Goal: Task Accomplishment & Management: Manage account settings

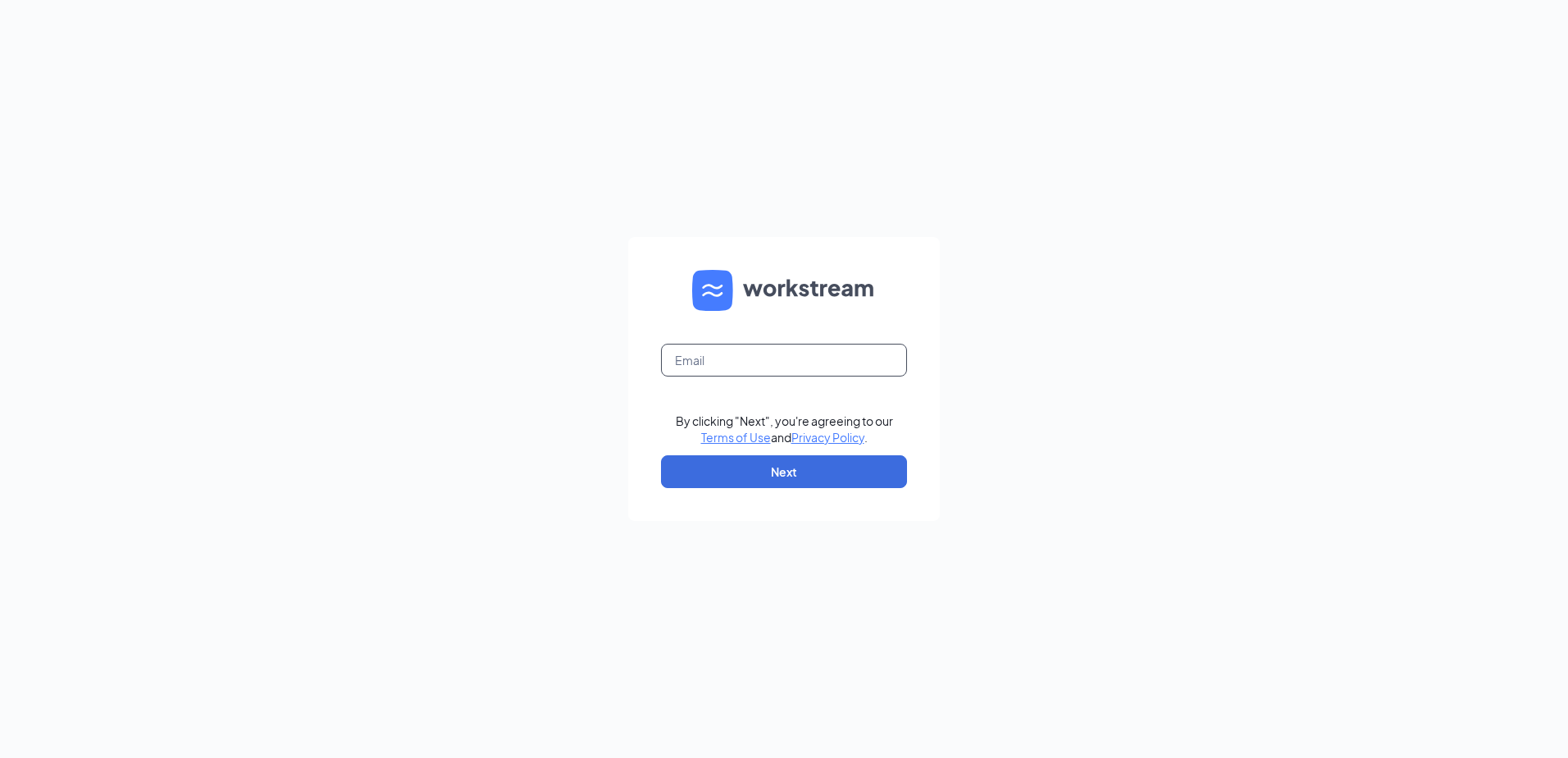
click at [761, 372] on input "text" at bounding box center [783, 360] width 246 height 33
type input "wen14519@southeastrestaurantgroup.com"
click at [756, 357] on input "wen14519@southeastrestaurantgroup.com" at bounding box center [783, 360] width 246 height 33
click at [598, 407] on div "wen14519@southeastrestaurantgroup.com By clicking "Next", you're agreeing to ou…" at bounding box center [784, 379] width 1568 height 758
click at [872, 368] on input "wen14519@southeastrestaurantgroup.com" at bounding box center [783, 360] width 246 height 33
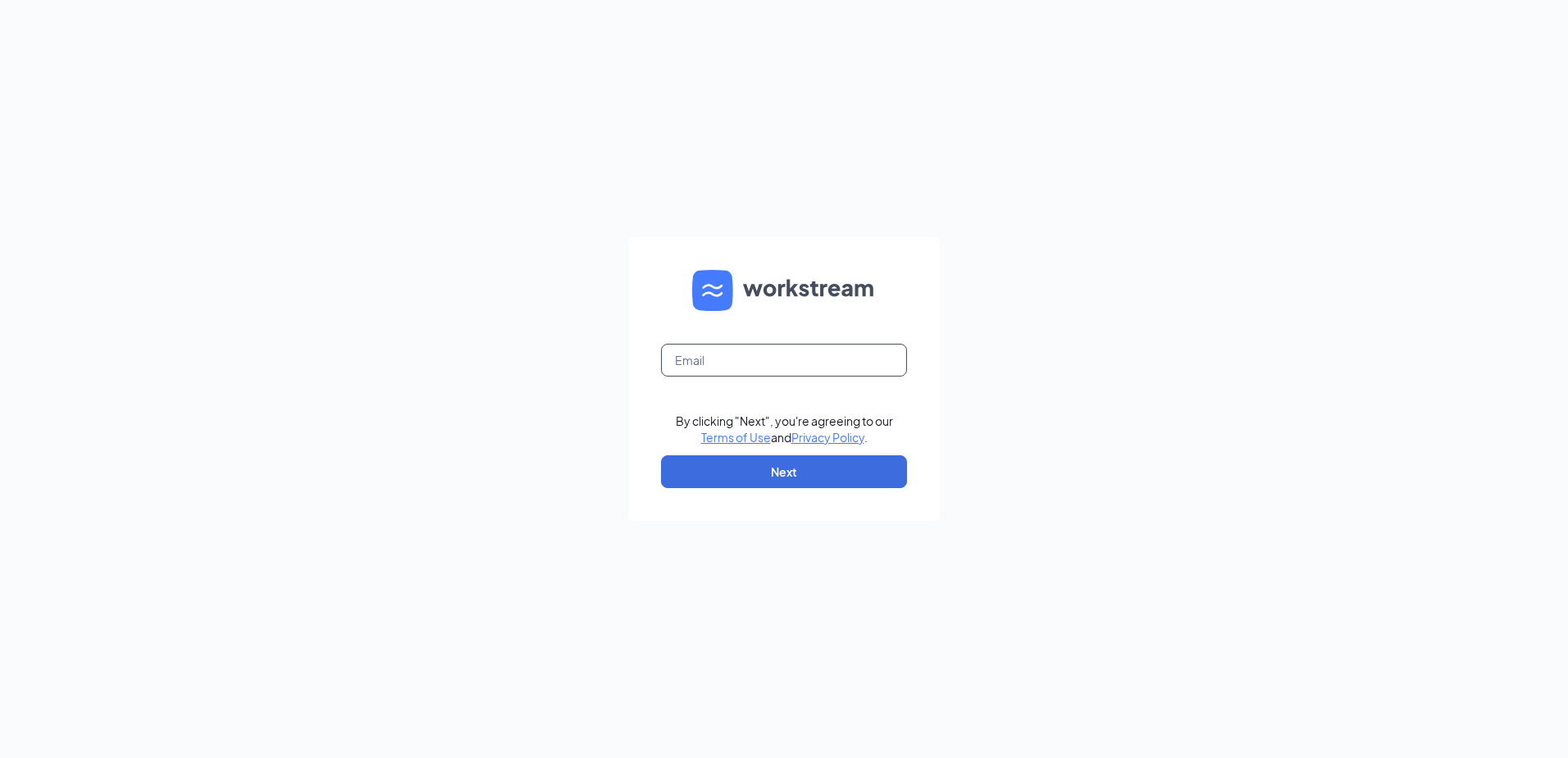
click at [769, 360] on input "text" at bounding box center [783, 360] width 246 height 33
click at [788, 365] on input "text" at bounding box center [783, 360] width 246 height 33
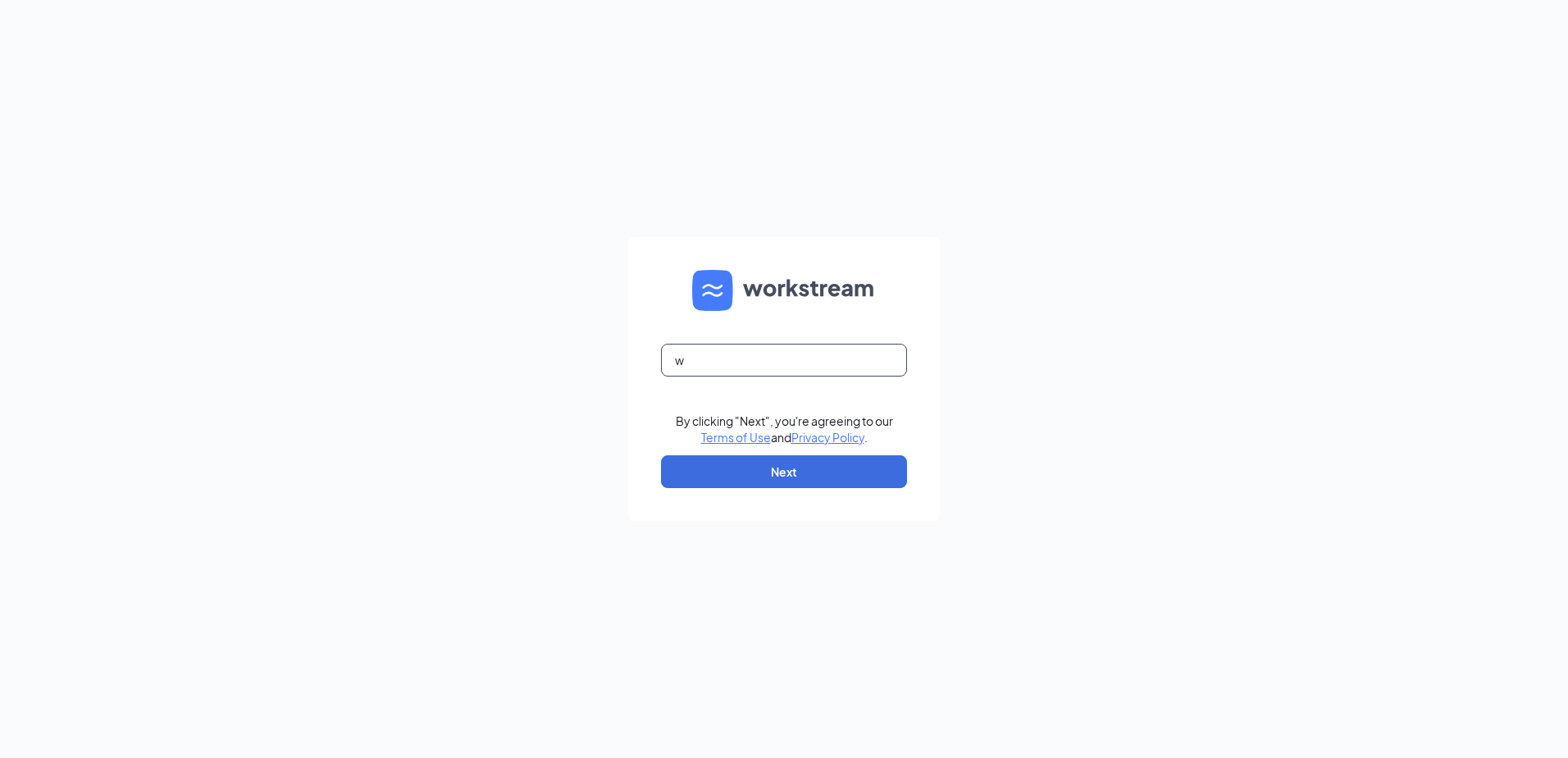
type input "we"
click at [821, 353] on input "text" at bounding box center [783, 360] width 246 height 33
type input "[EMAIL_ADDRESS][DOMAIN_NAME]"
click at [764, 494] on form "[EMAIL_ADDRESS][DOMAIN_NAME] By clicking "Next", you're agreeing to our Terms o…" at bounding box center [784, 379] width 311 height 284
click at [769, 477] on button "Next" at bounding box center [783, 472] width 246 height 33
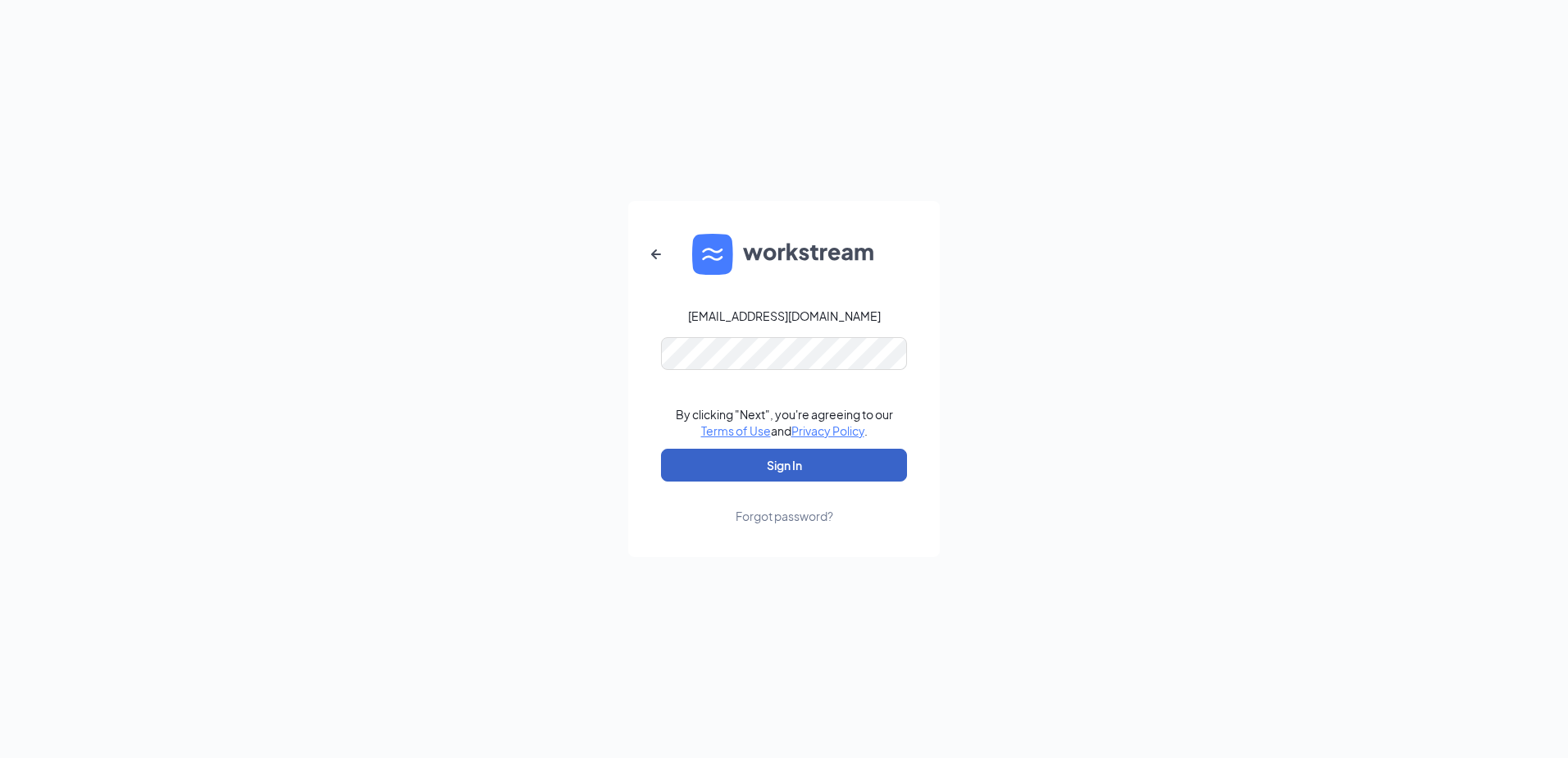
click at [696, 466] on button "Sign In" at bounding box center [783, 465] width 246 height 33
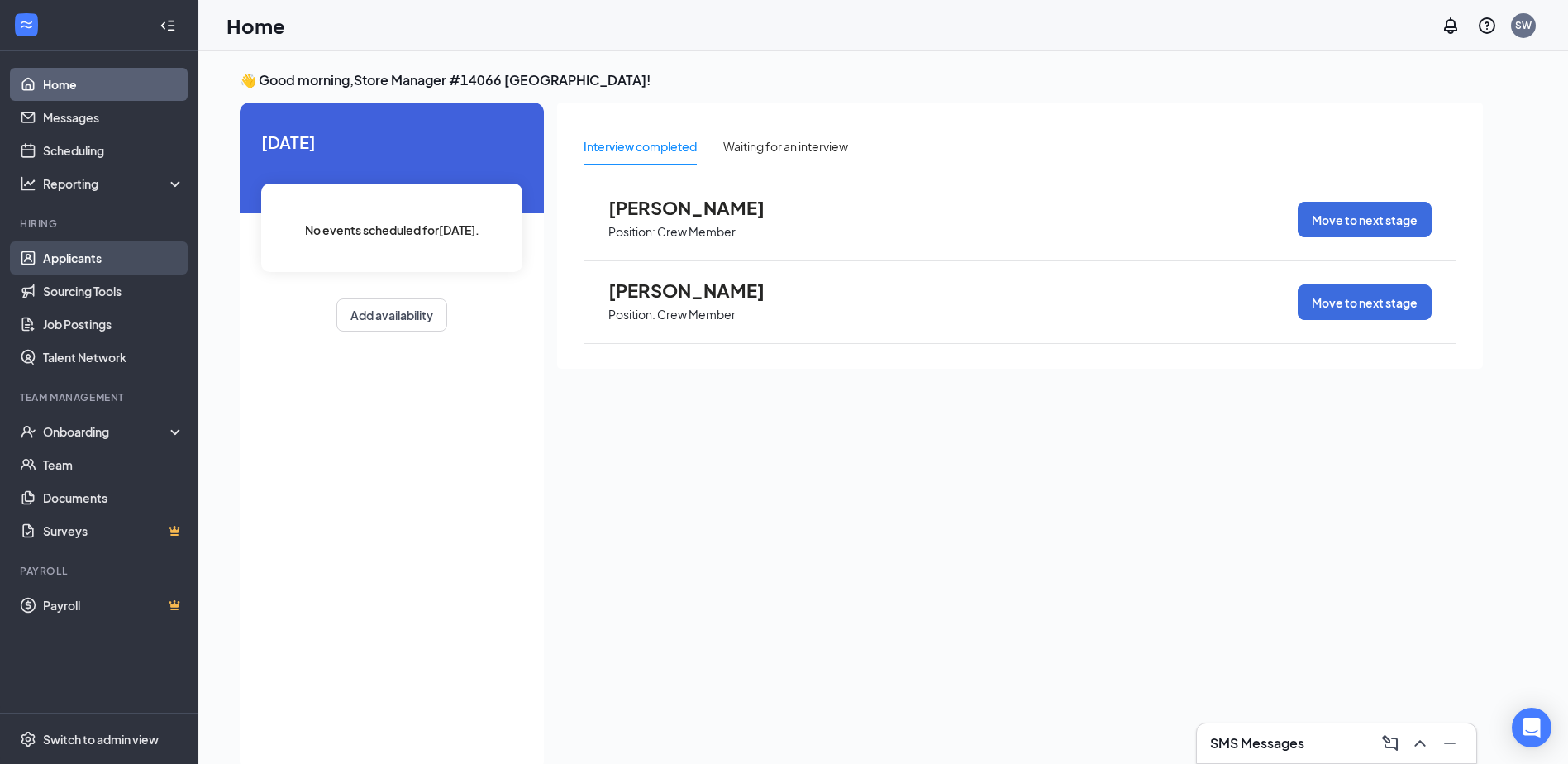
click at [59, 242] on link "Applicants" at bounding box center [113, 259] width 141 height 34
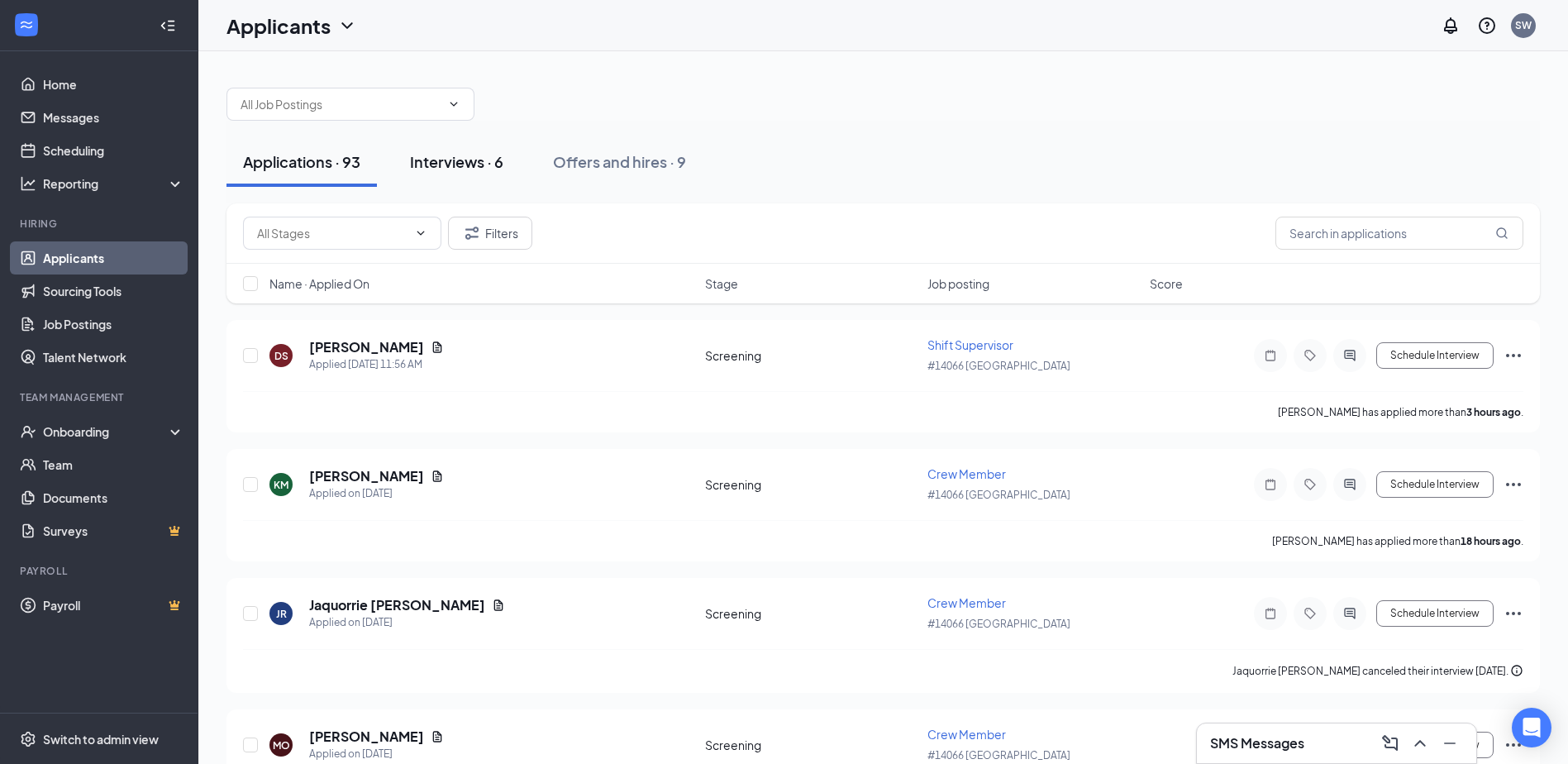
click at [479, 157] on div "Interviews · 6" at bounding box center [457, 161] width 94 height 21
click at [461, 162] on div "Interviews · 6" at bounding box center [457, 161] width 94 height 21
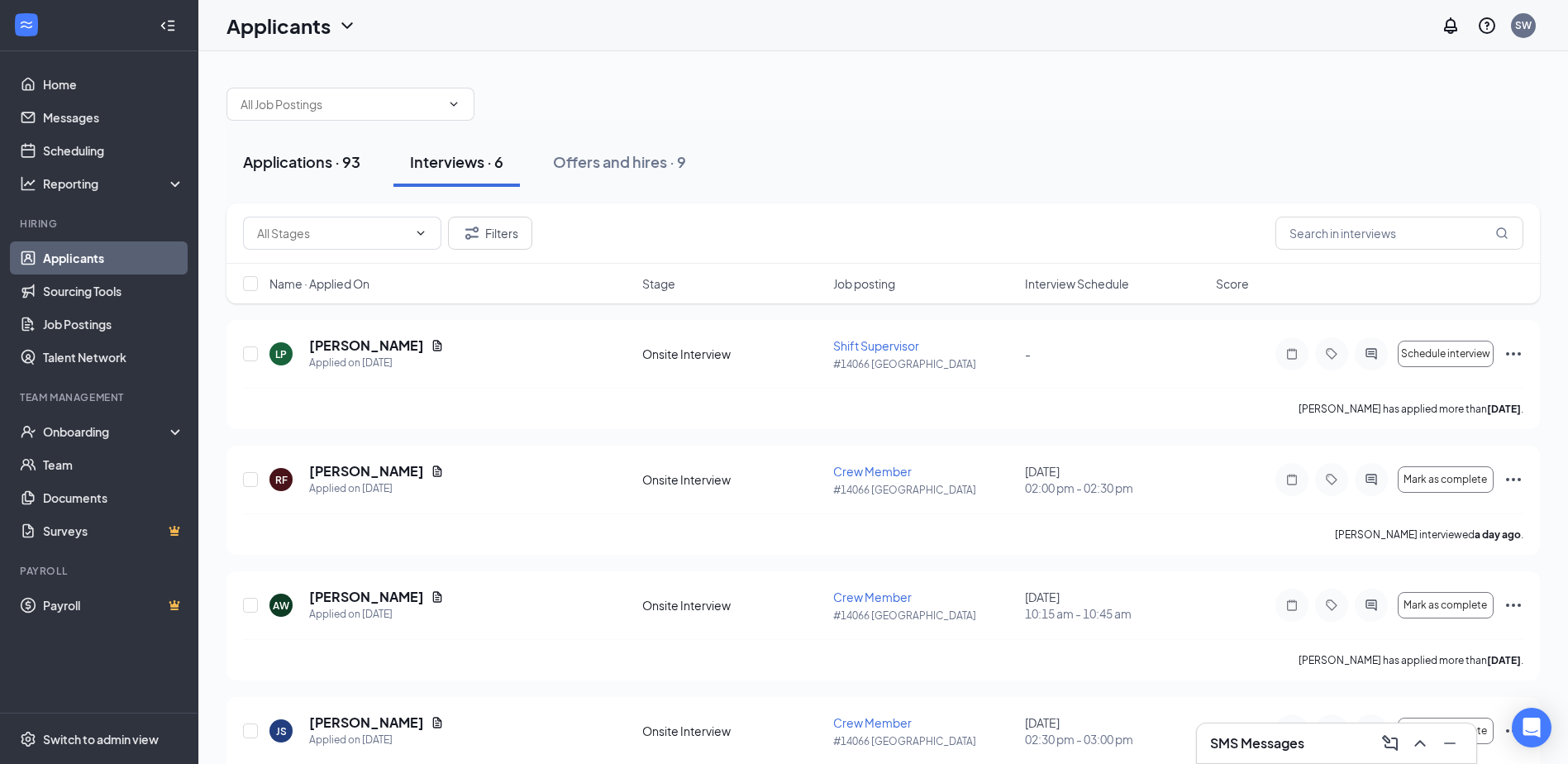
click at [342, 163] on div "Applications · 93" at bounding box center [301, 161] width 117 height 21
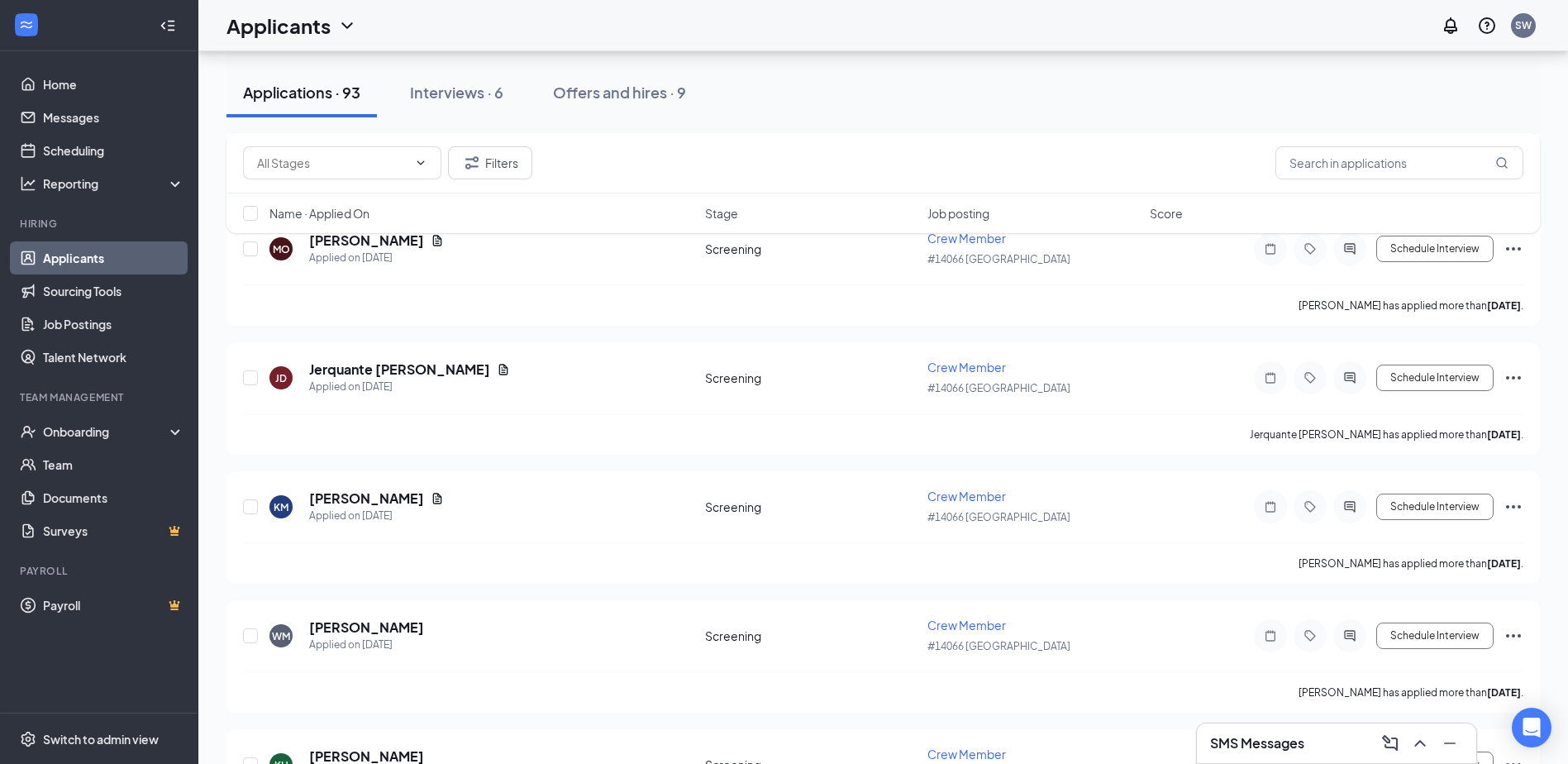
scroll to position [866, 0]
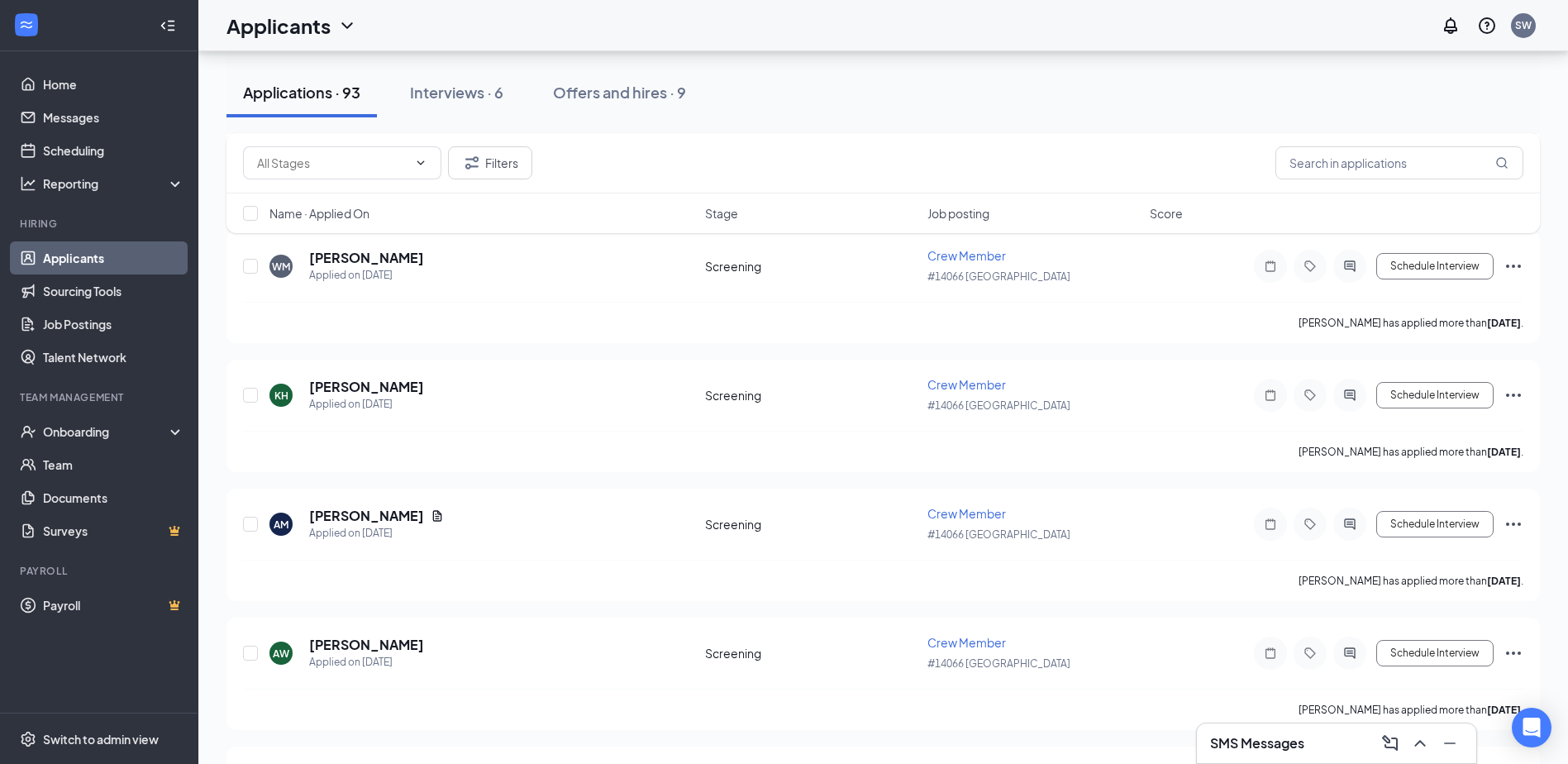
click at [344, 142] on div "Filters" at bounding box center [883, 163] width 1313 height 60
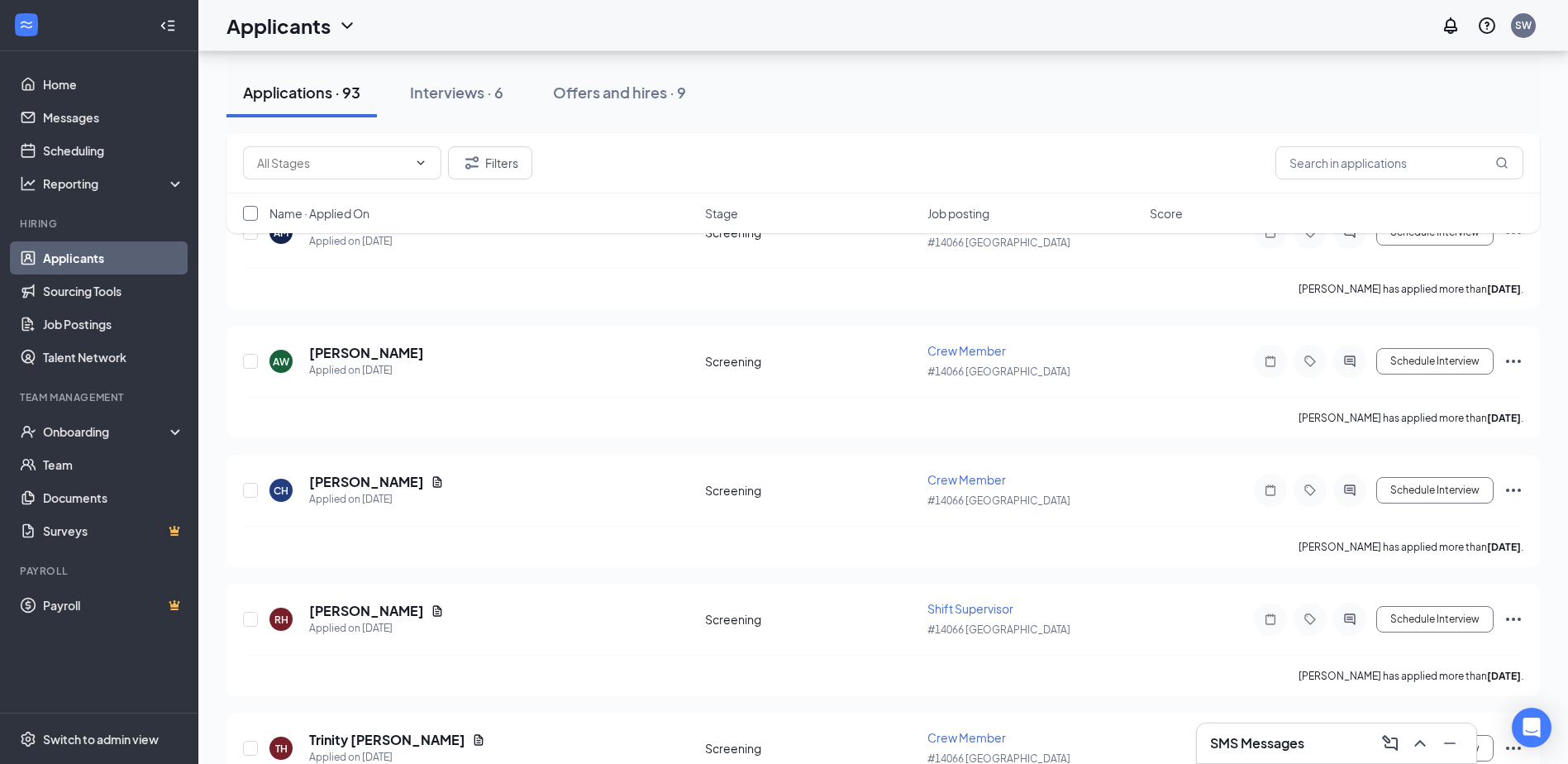
click at [256, 212] on div "Name · Applied On Stage Job posting Score" at bounding box center [883, 213] width 1313 height 39
click at [256, 213] on input "checkbox" at bounding box center [250, 213] width 15 height 15
click at [253, 213] on input "checkbox" at bounding box center [250, 213] width 15 height 15
checkbox input "true"
checkbox input "false"
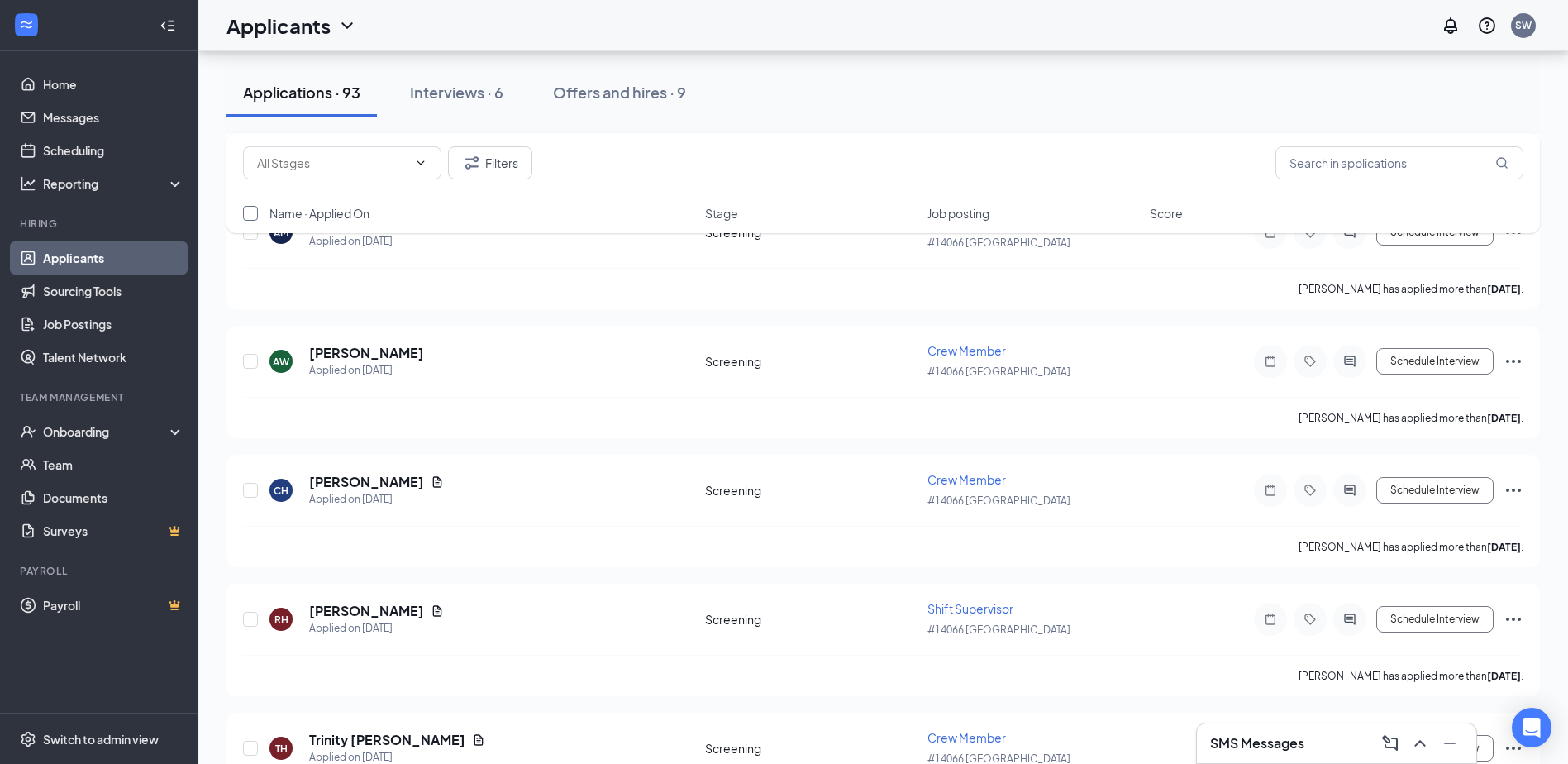
checkbox input "false"
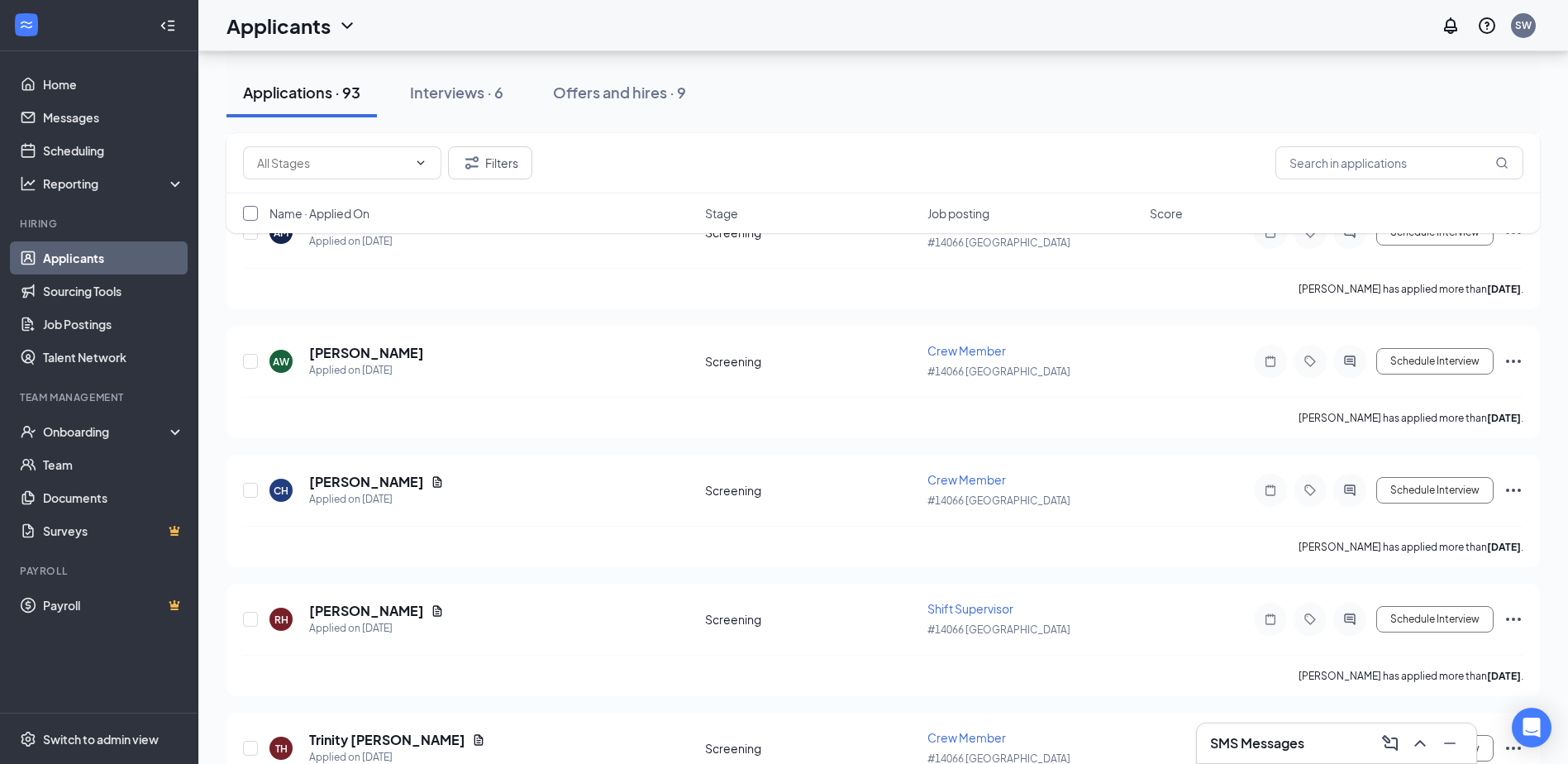
checkbox input "false"
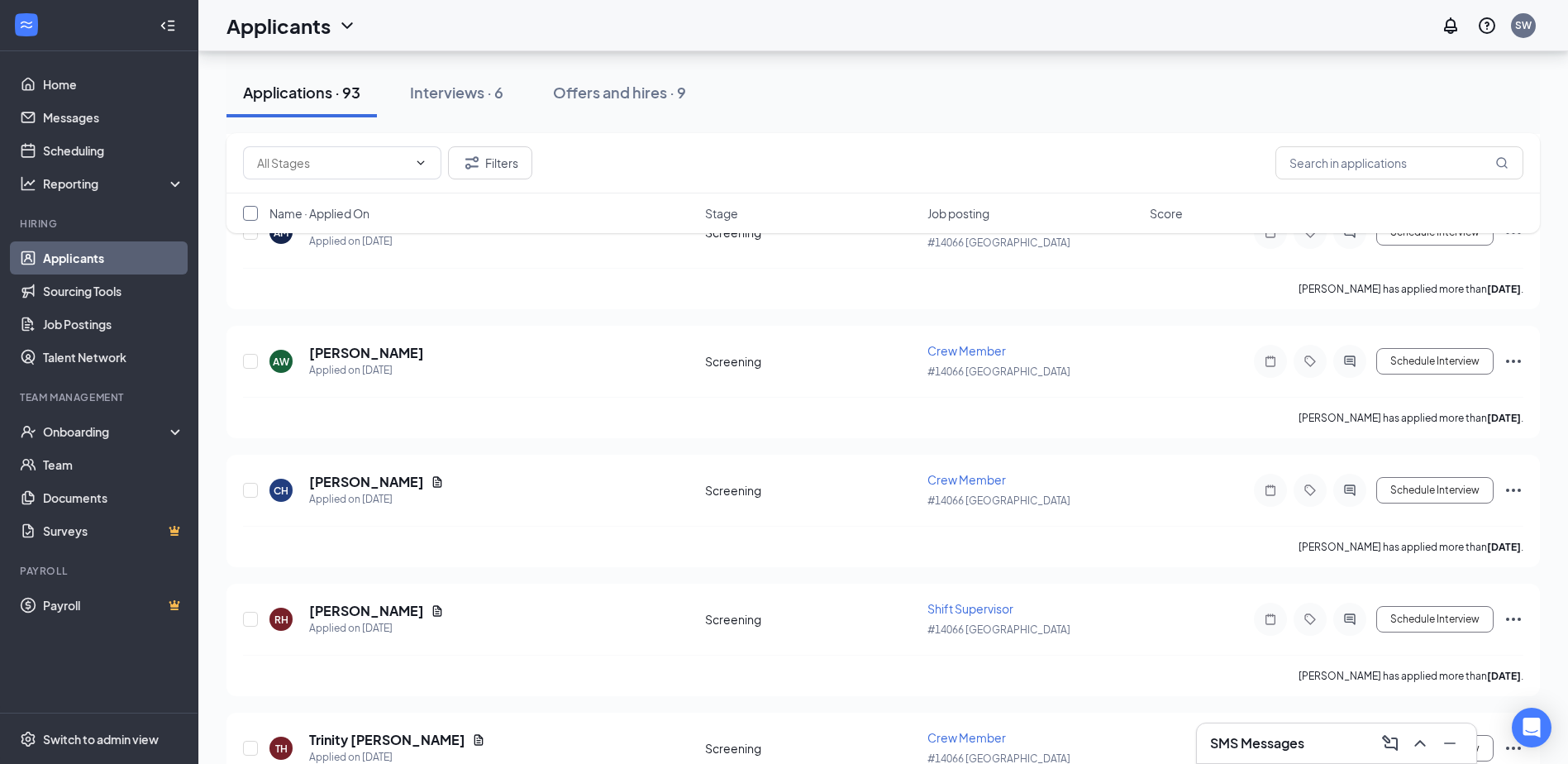
checkbox input "false"
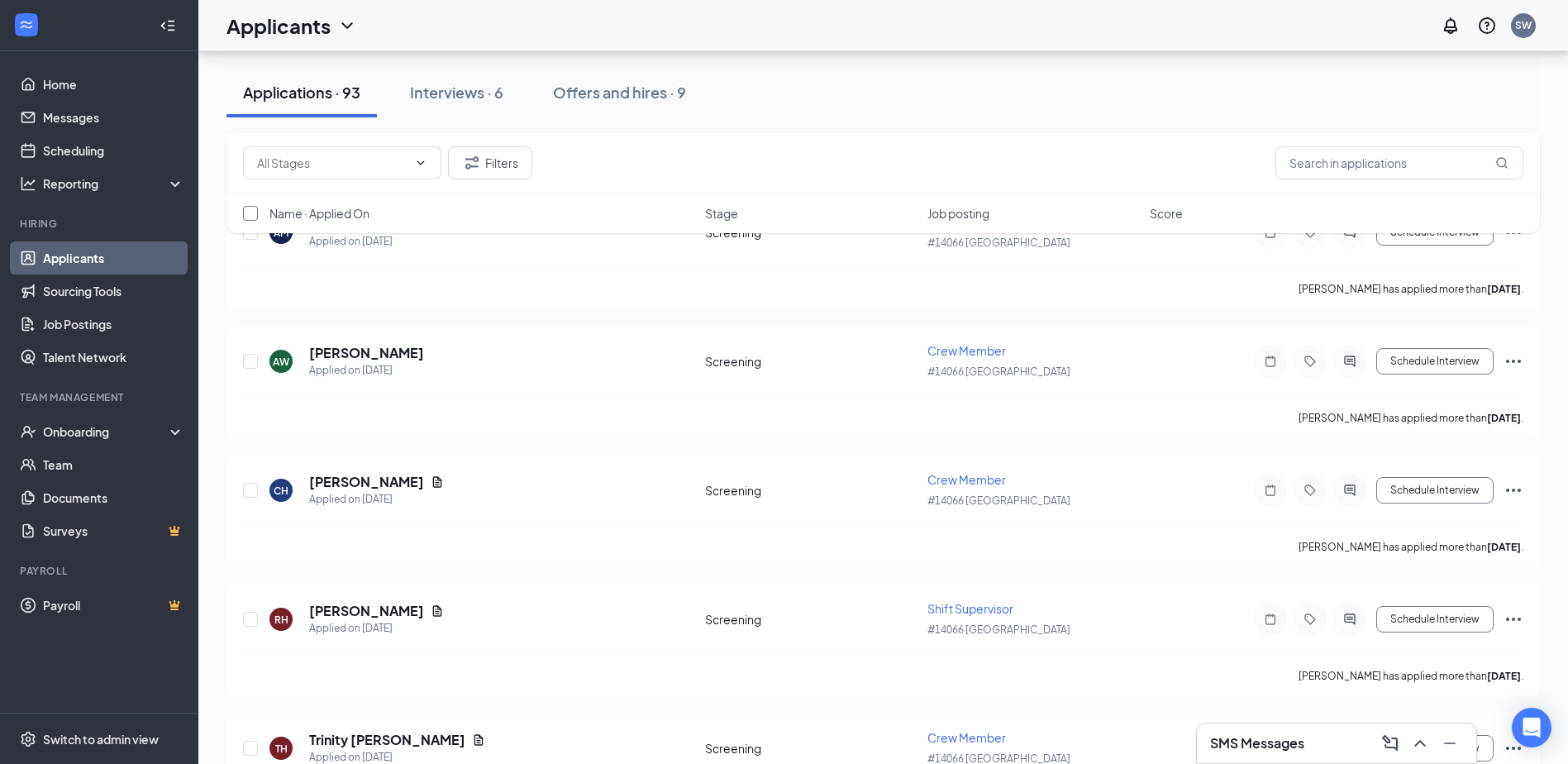
checkbox input "false"
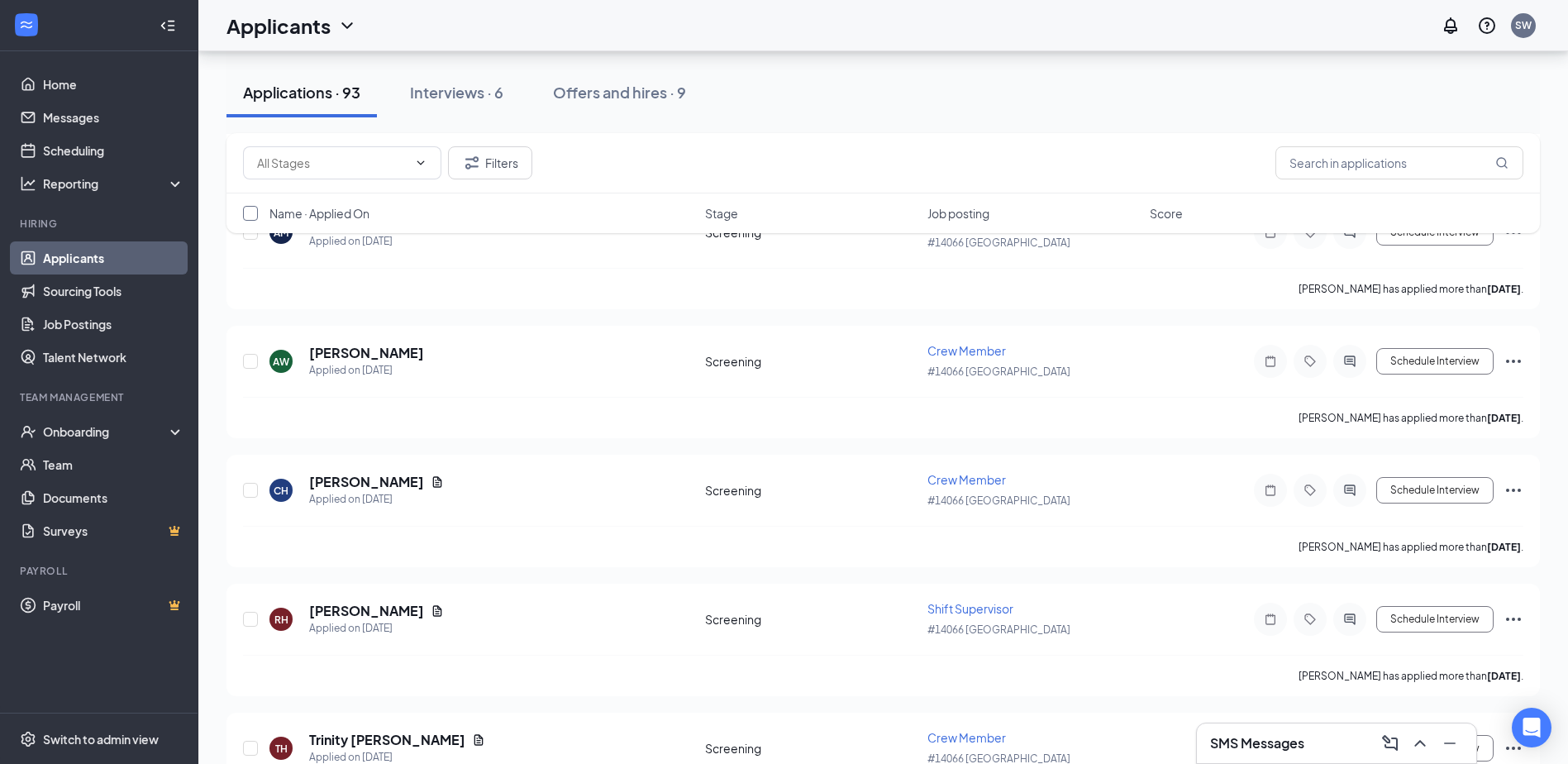
checkbox input "false"
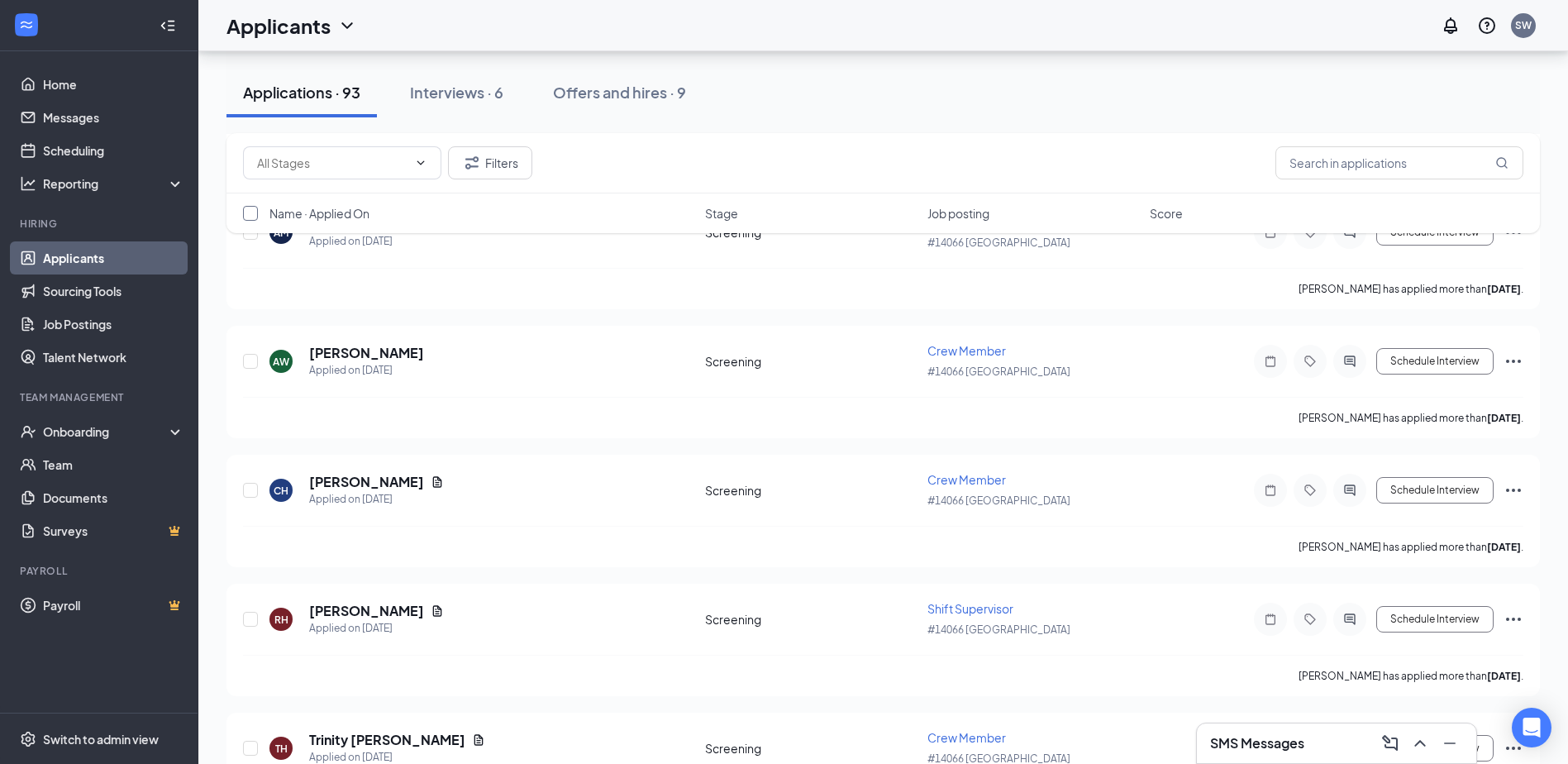
checkbox input "false"
click at [253, 213] on input "checkbox" at bounding box center [250, 213] width 15 height 15
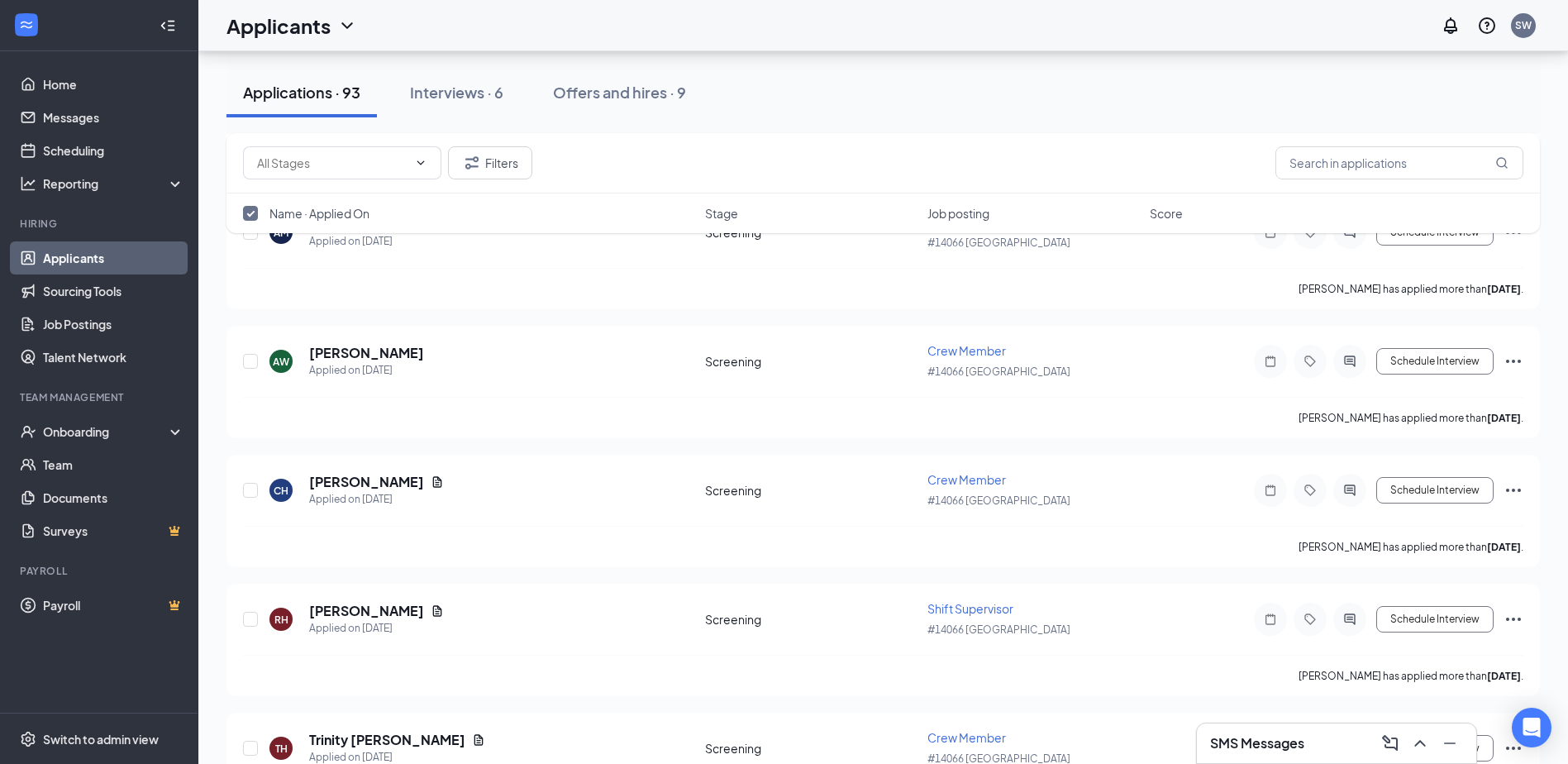
checkbox input "false"
checkbox input "true"
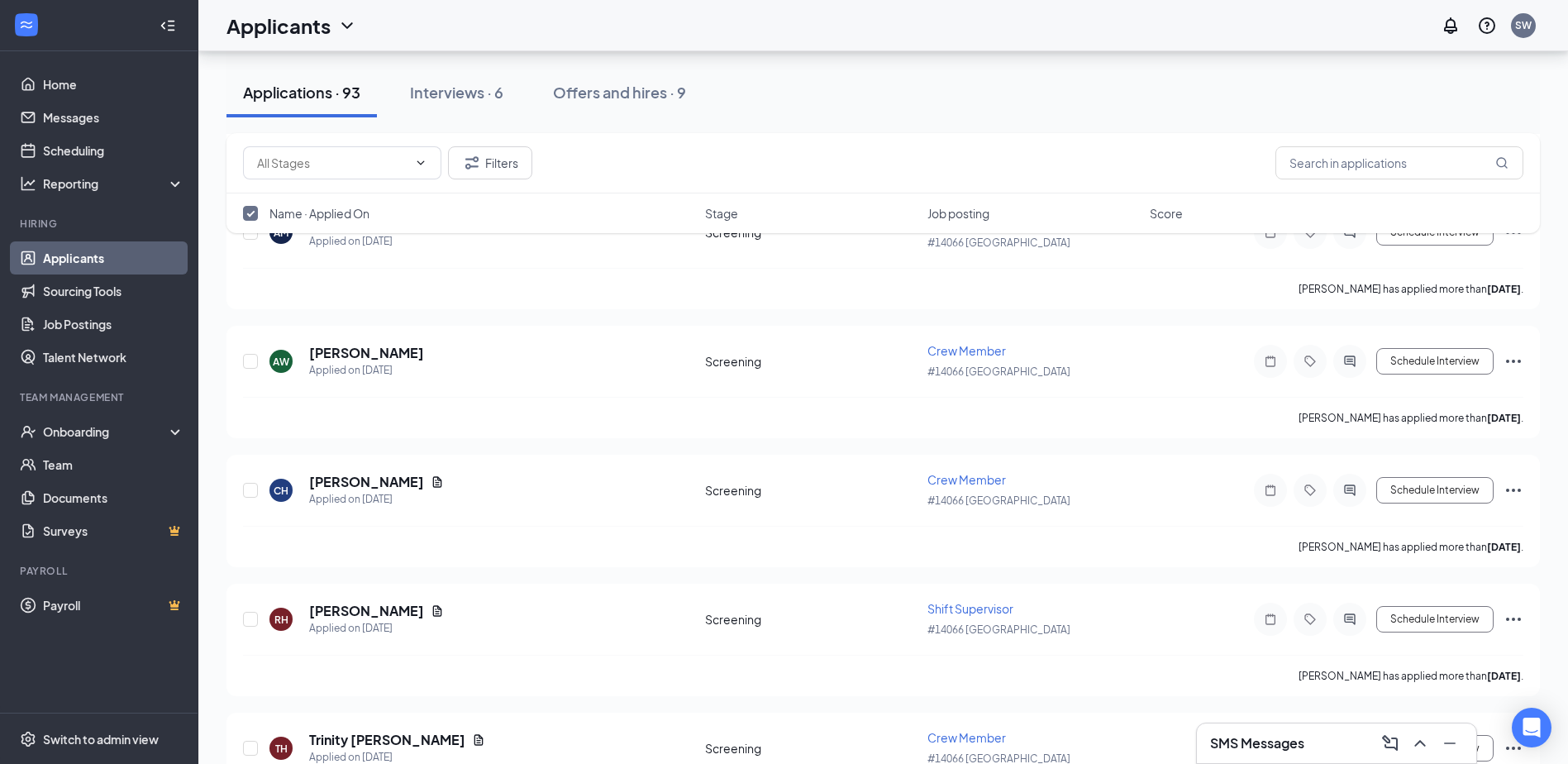
checkbox input "true"
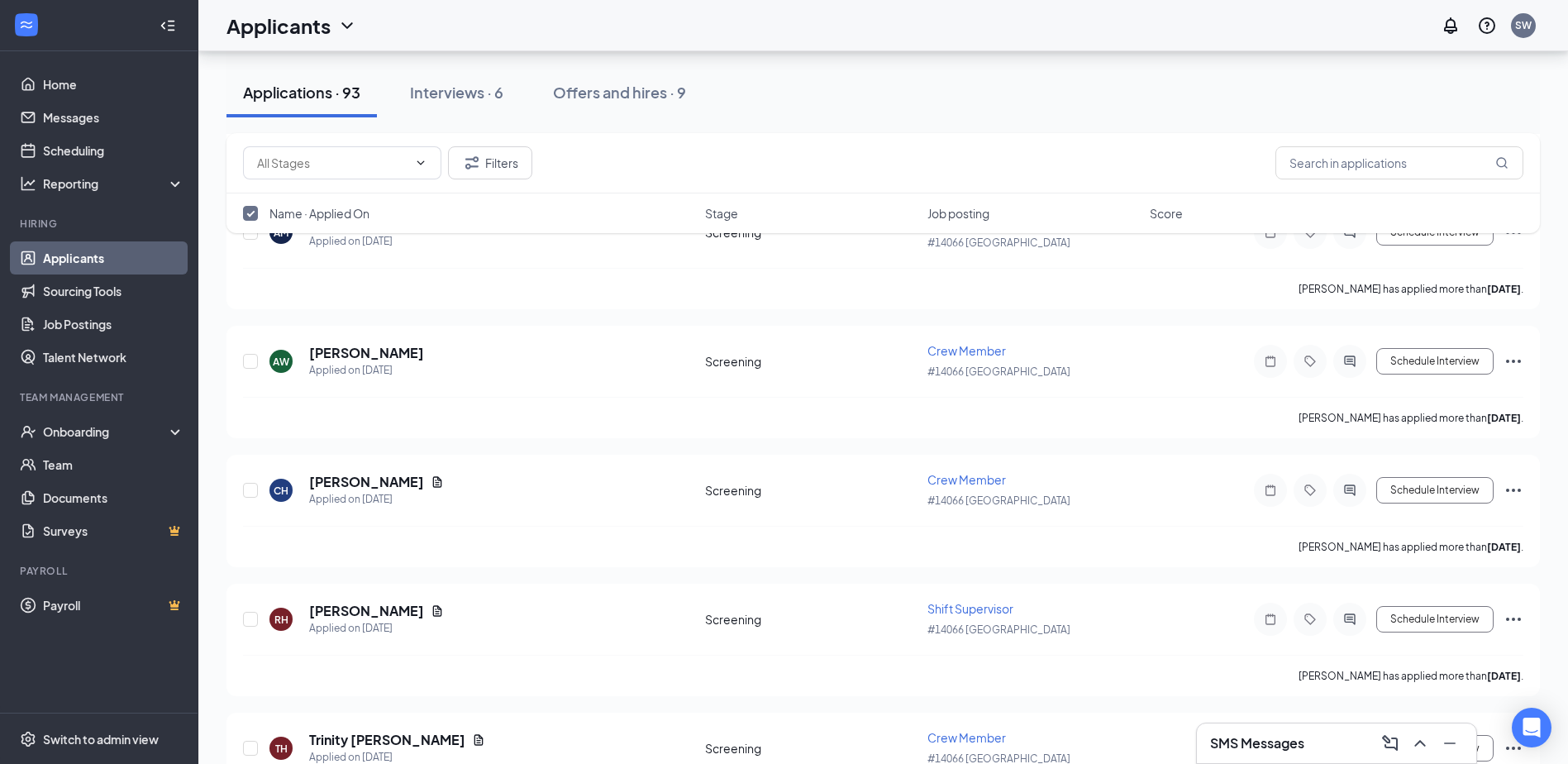
checkbox input "true"
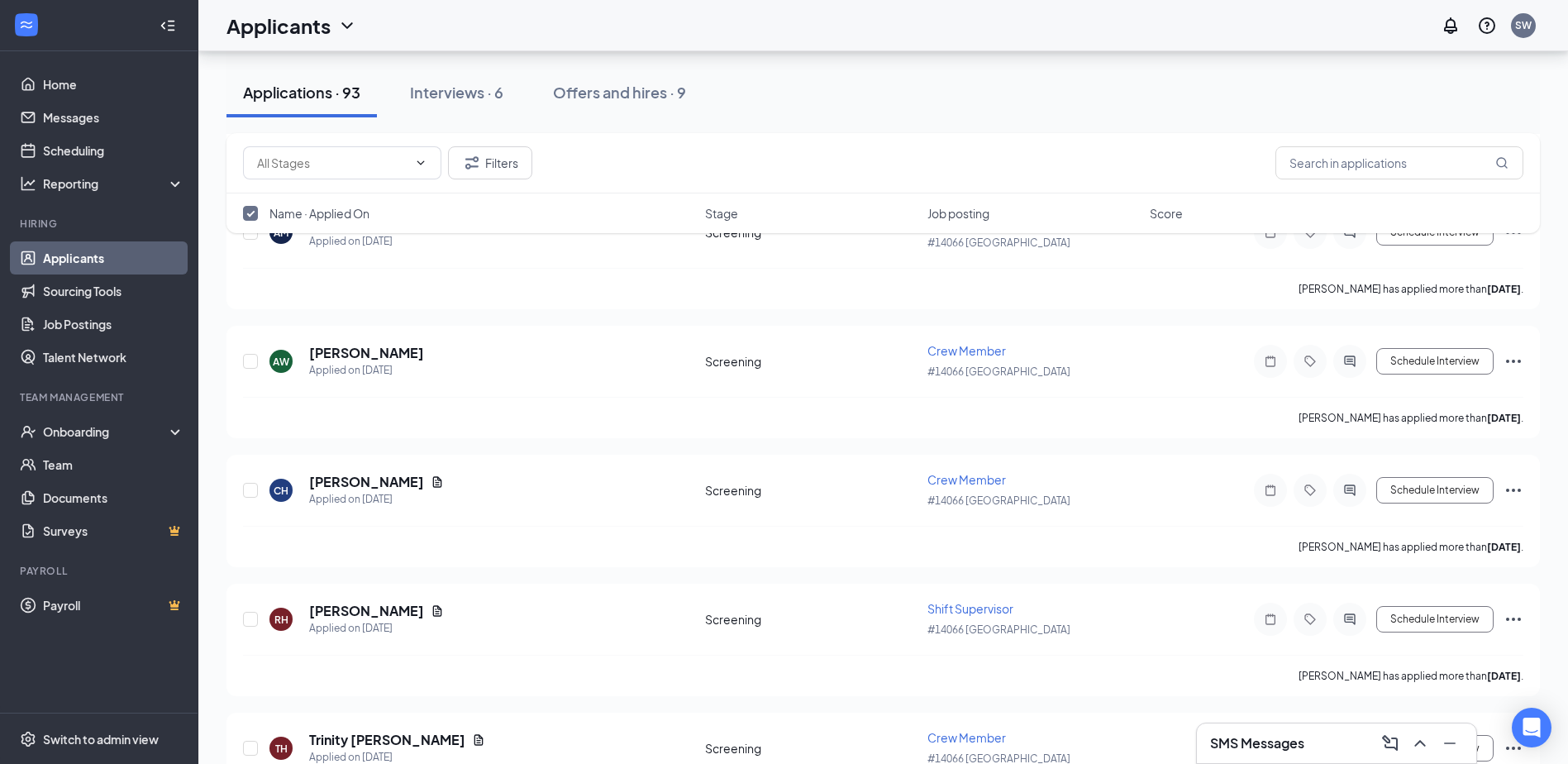
checkbox input "true"
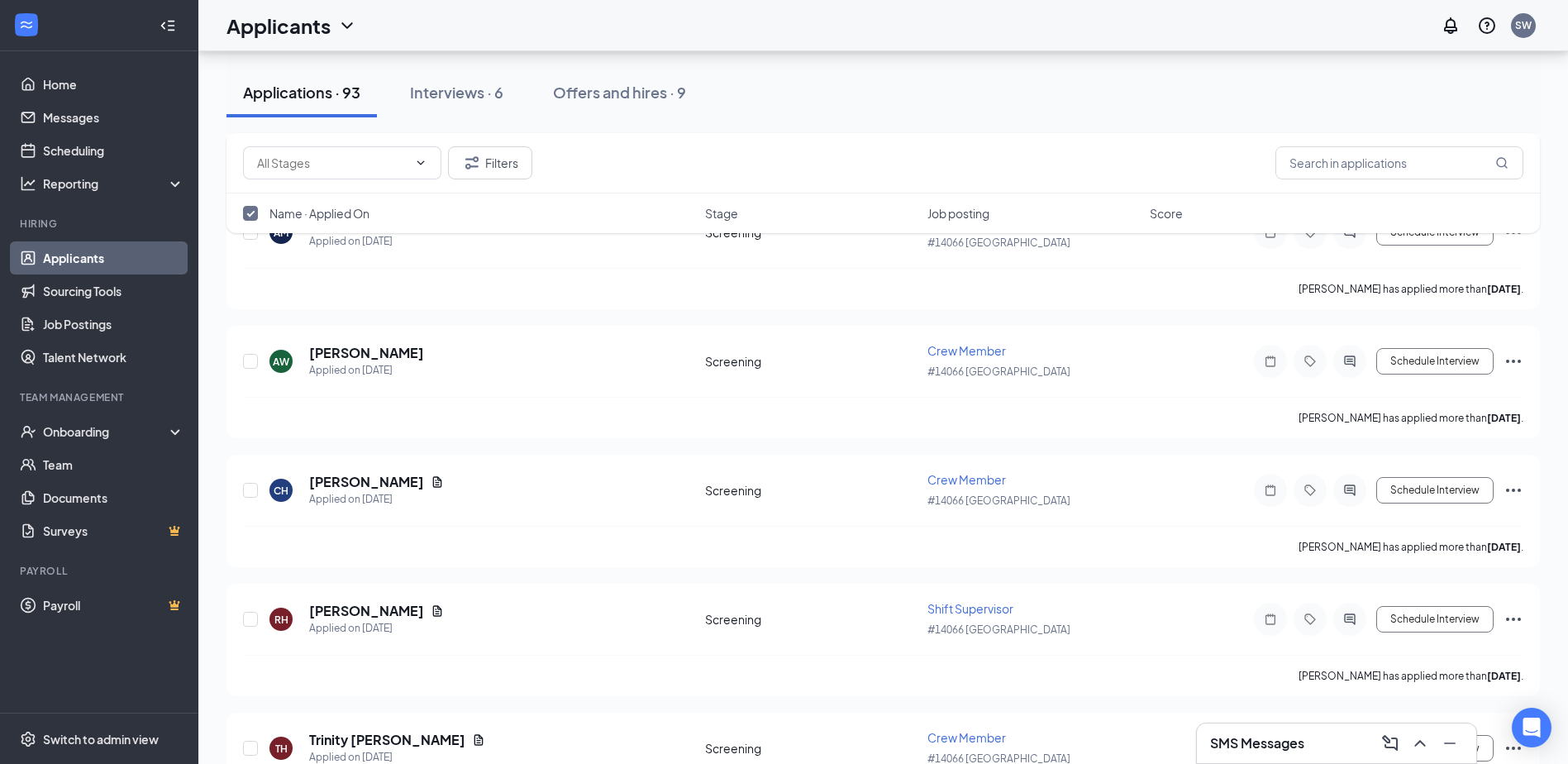
checkbox input "true"
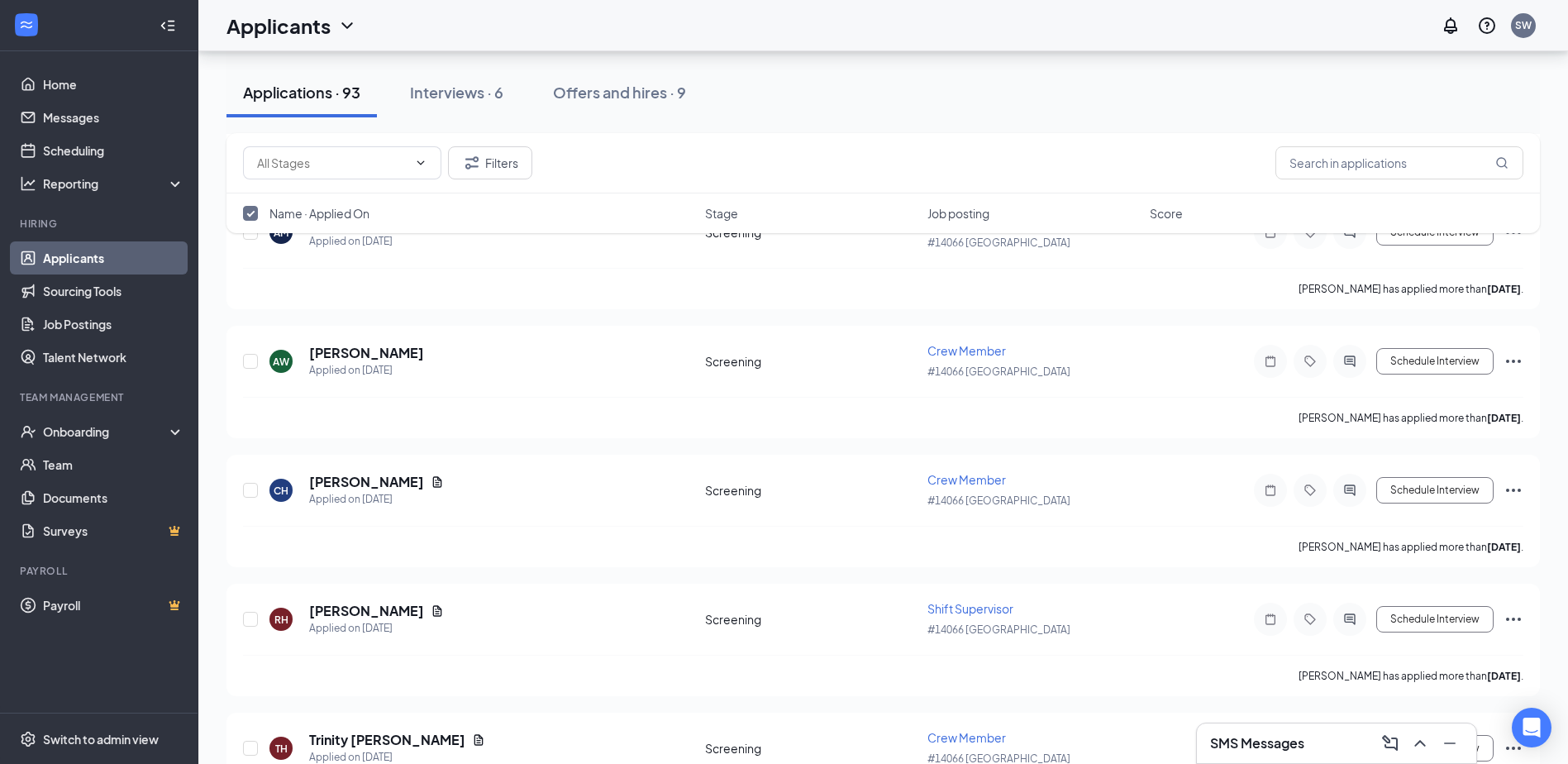
checkbox input "true"
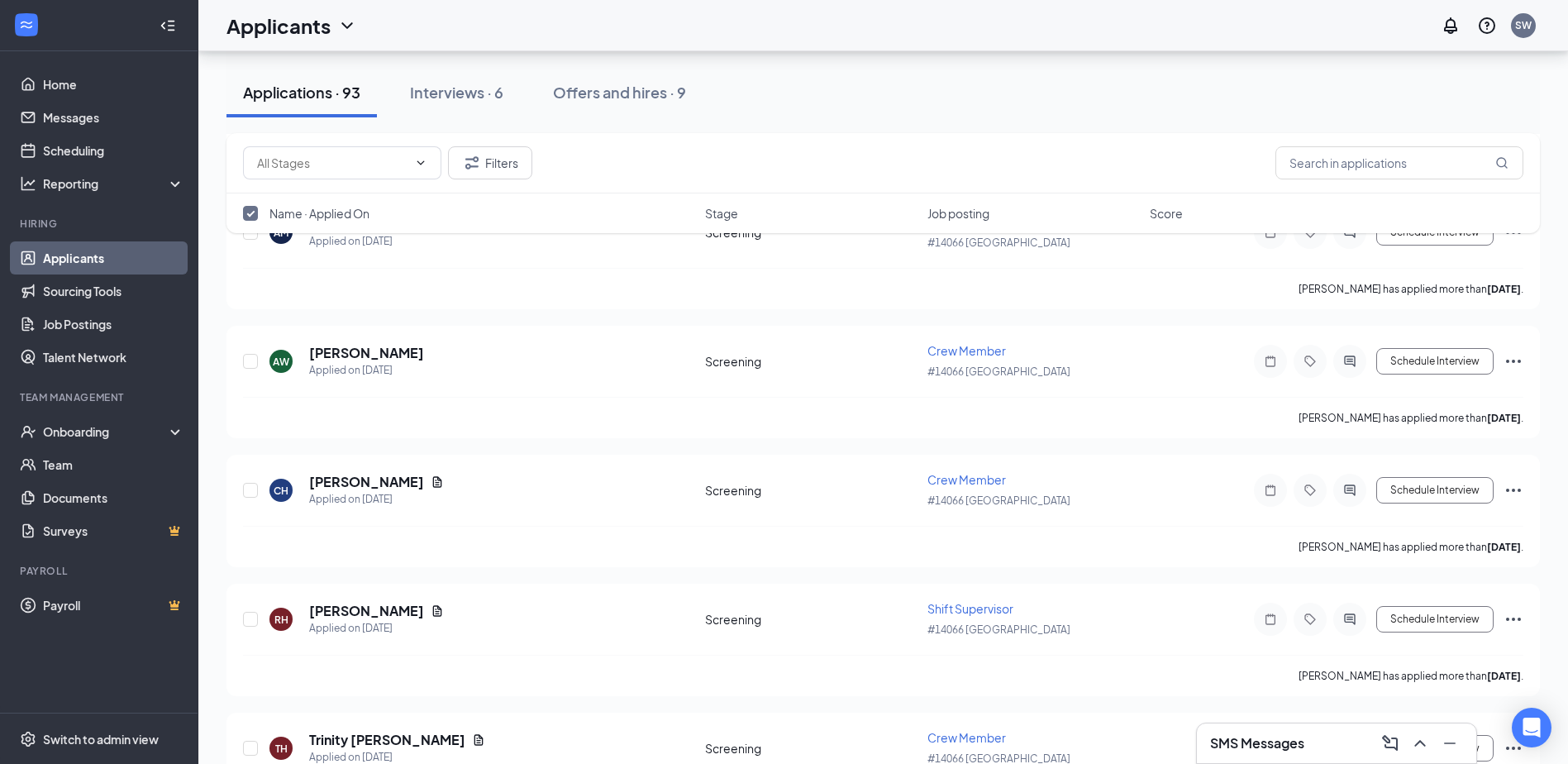
checkbox input "true"
click at [258, 219] on div at bounding box center [251, 213] width 17 height 17
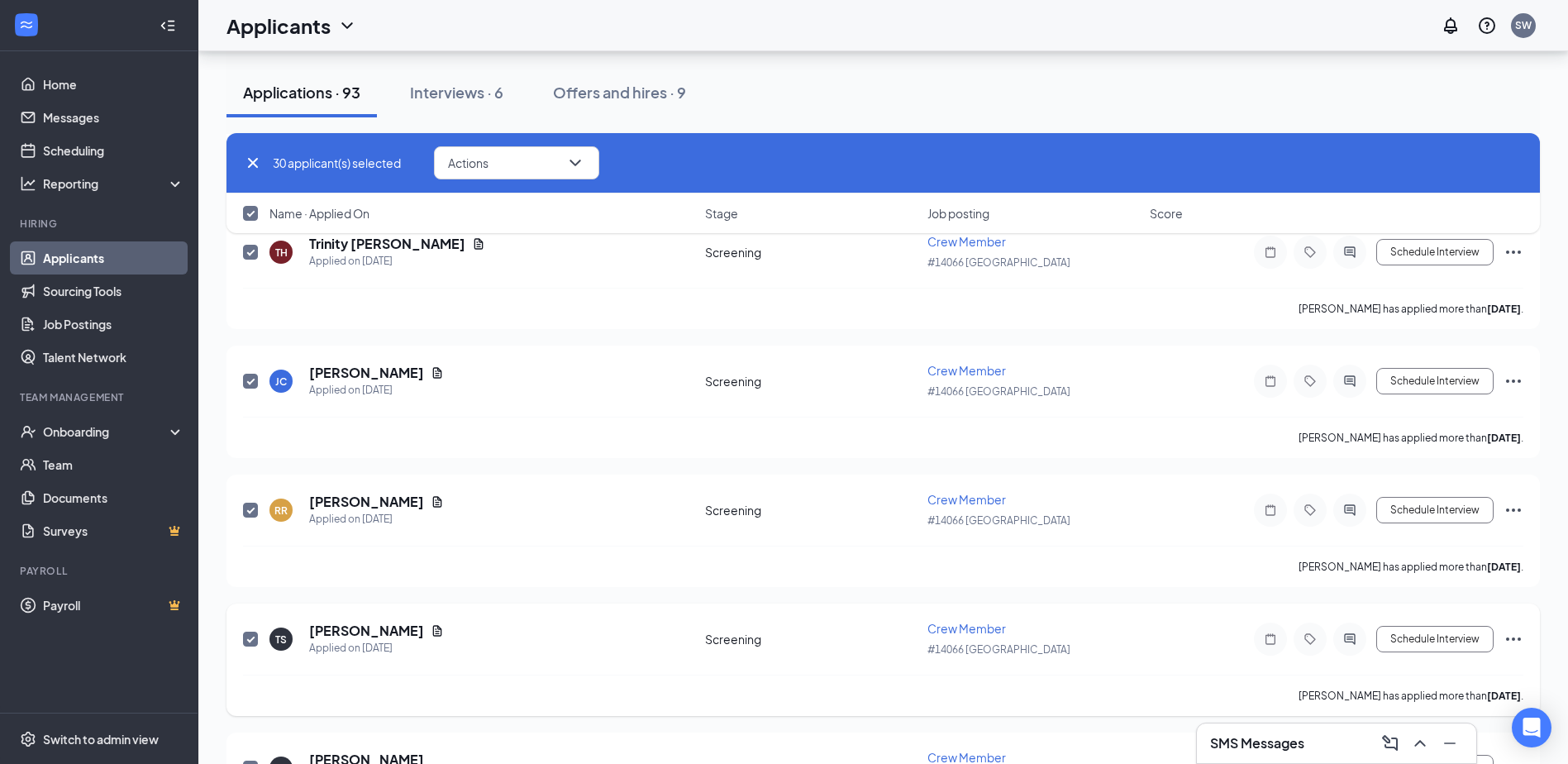
scroll to position [1744, 0]
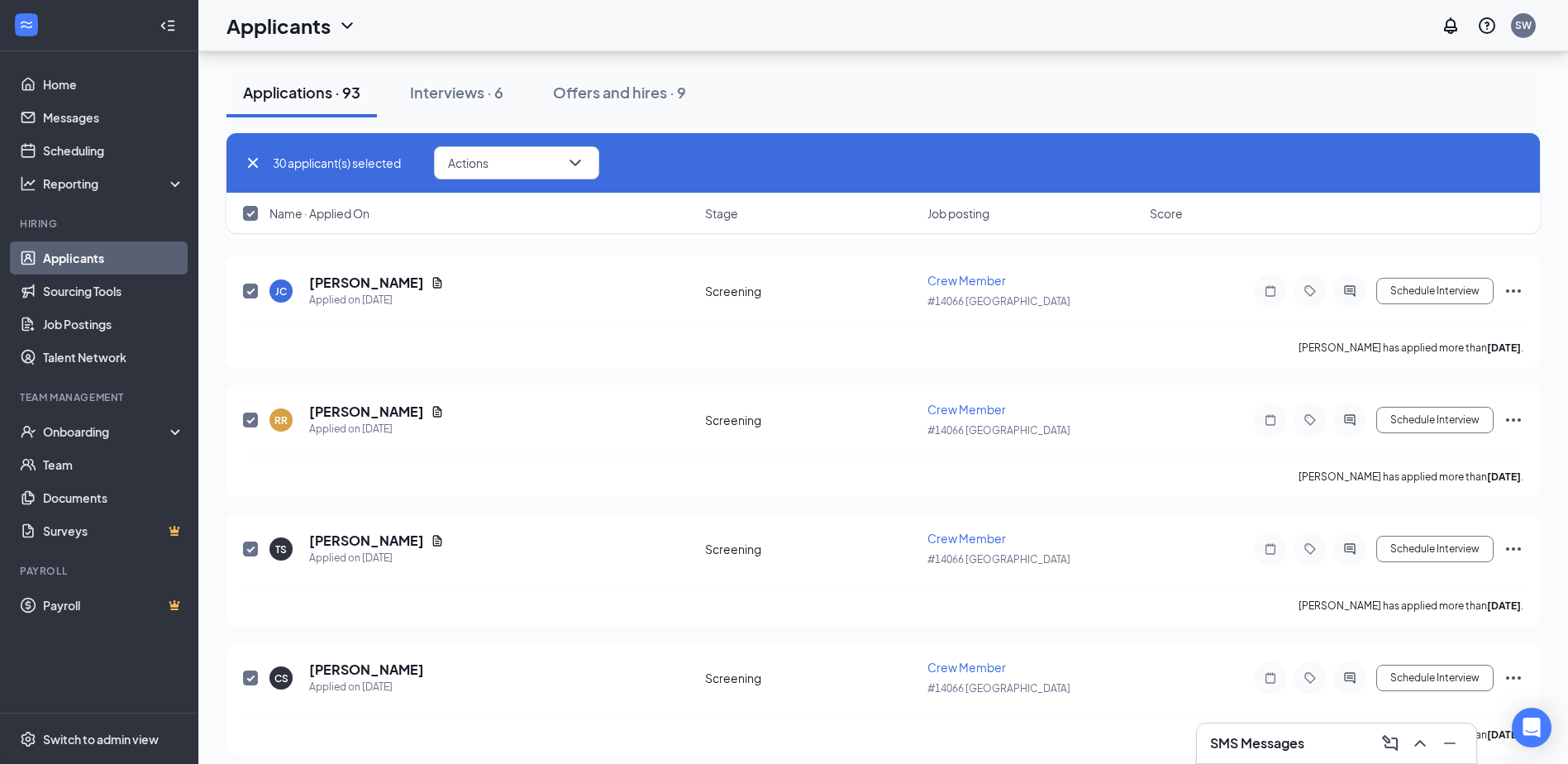
click at [253, 212] on input "checkbox" at bounding box center [250, 213] width 15 height 15
checkbox input "true"
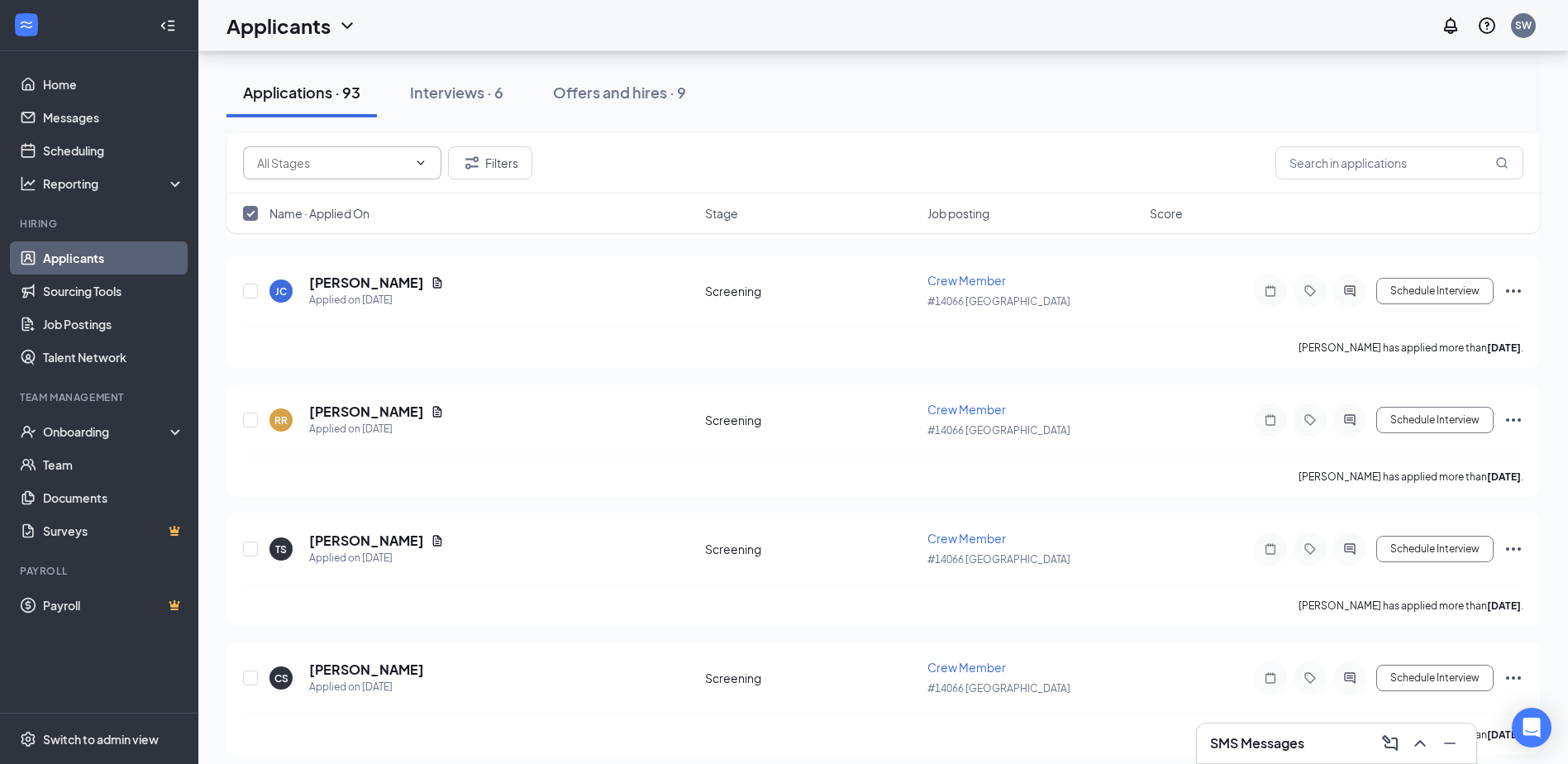
drag, startPoint x: 253, startPoint y: 212, endPoint x: 261, endPoint y: 161, distance: 51.6
click at [252, 157] on span at bounding box center [341, 163] width 198 height 34
checkbox input "false"
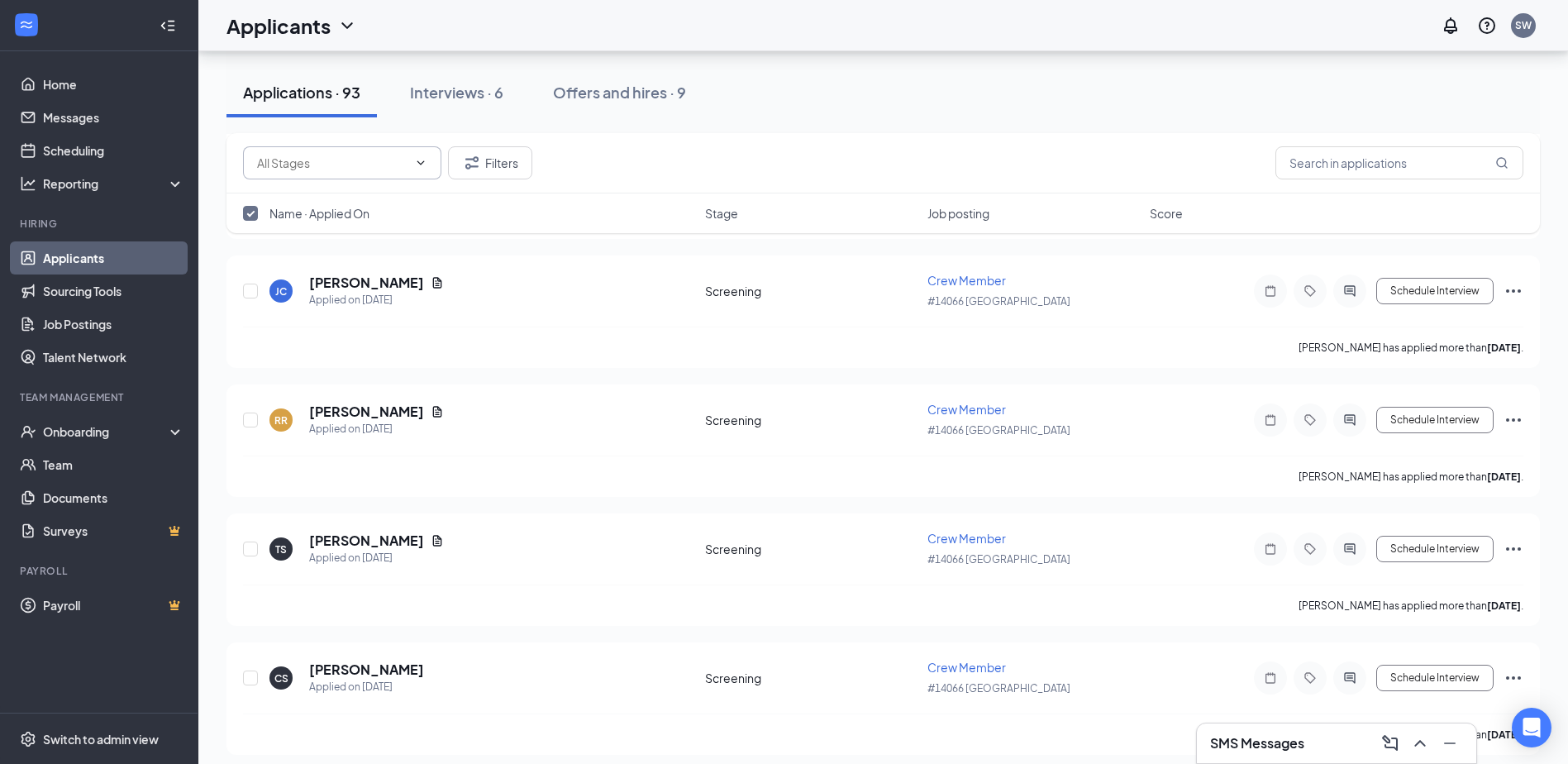
checkbox input "false"
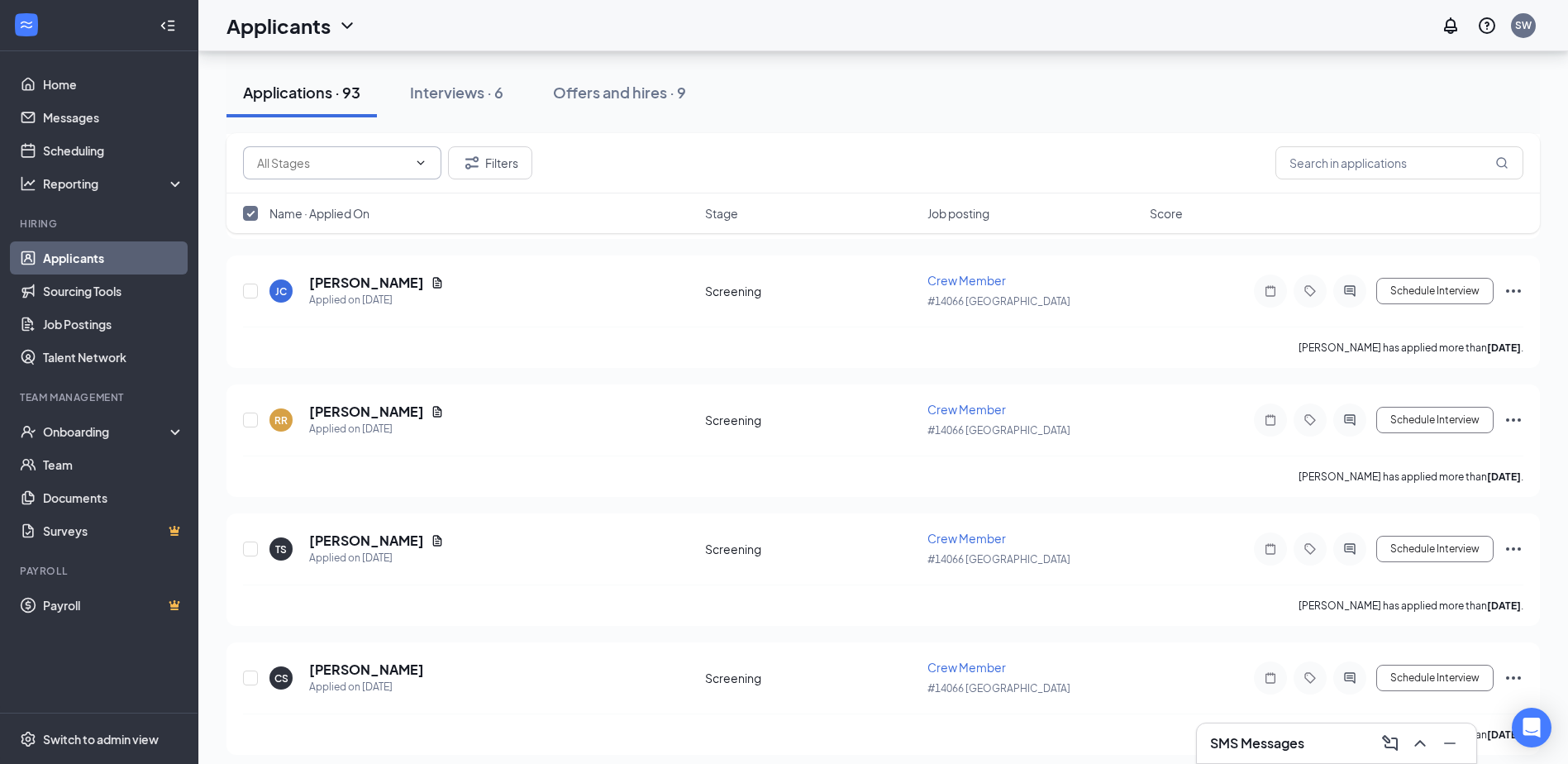
checkbox input "false"
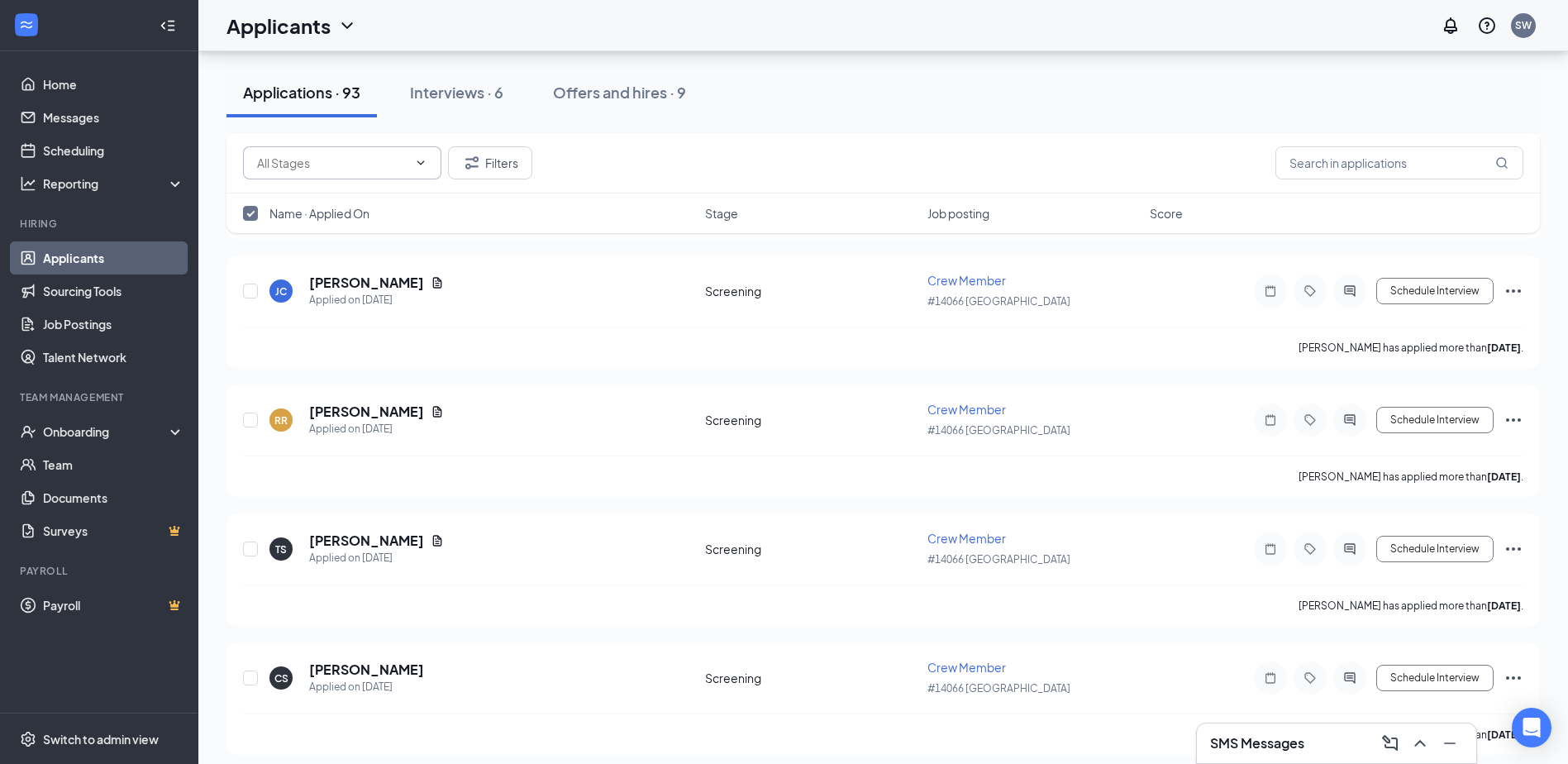
checkbox input "false"
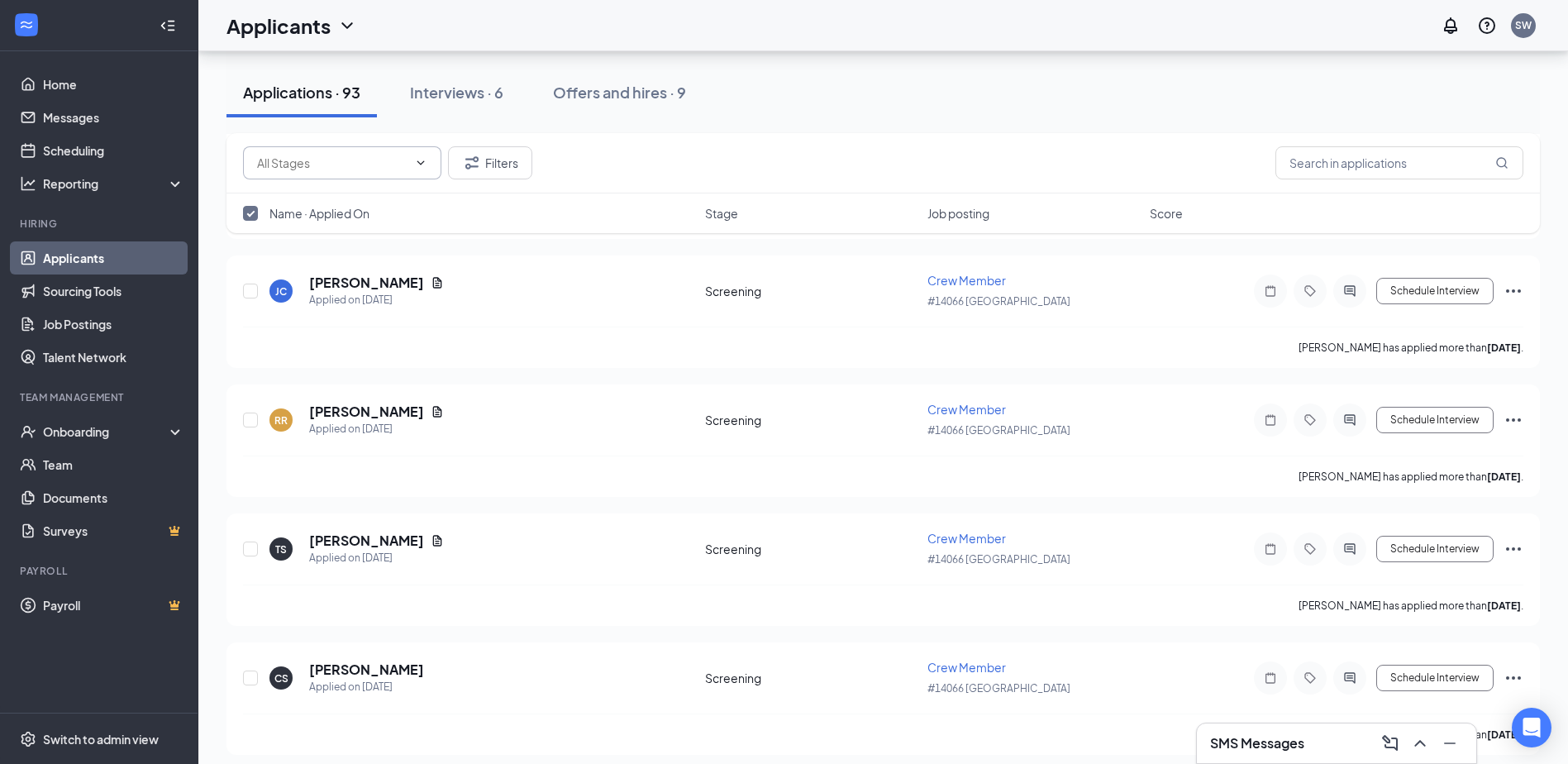
checkbox input "false"
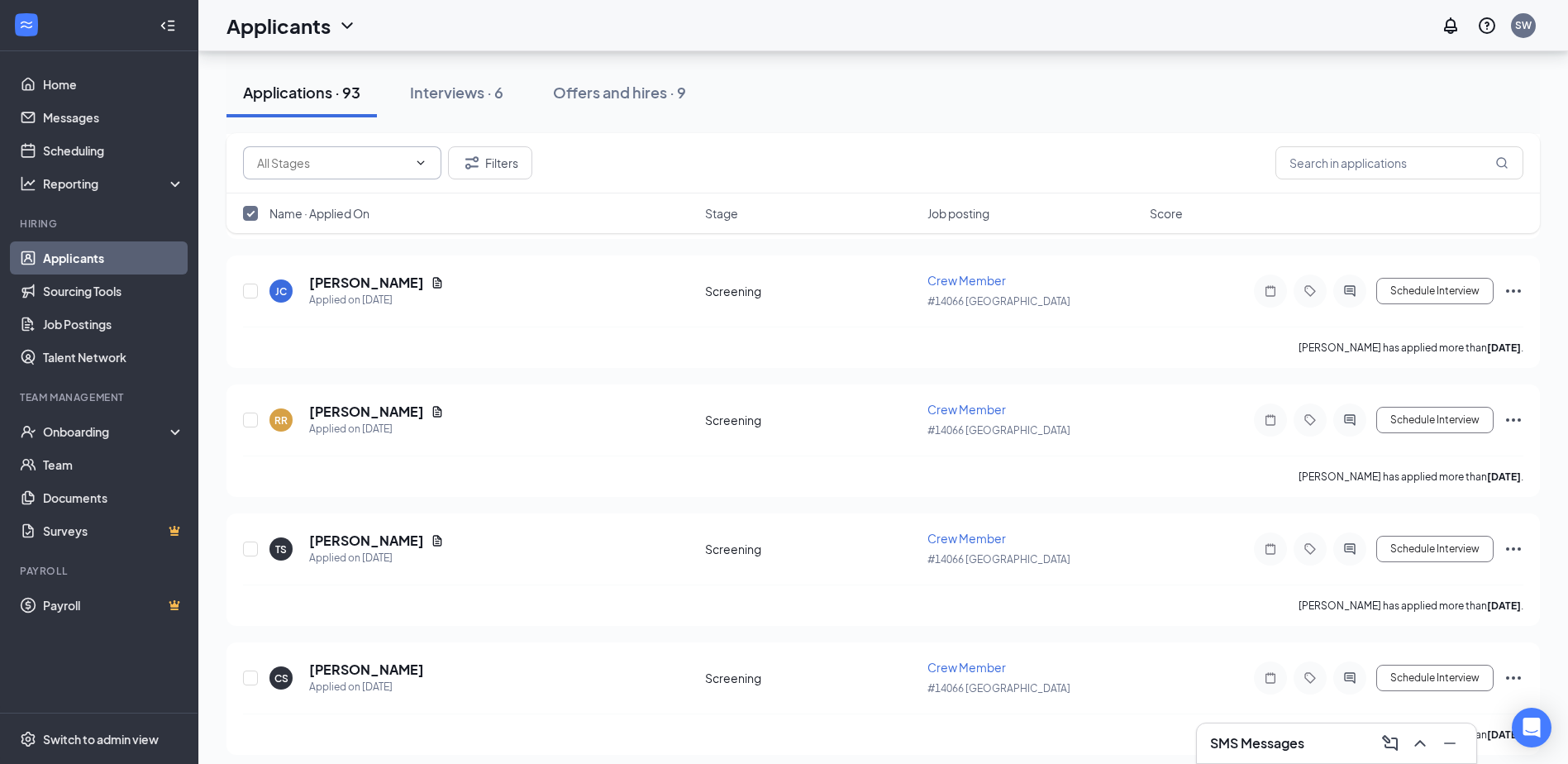
checkbox input "false"
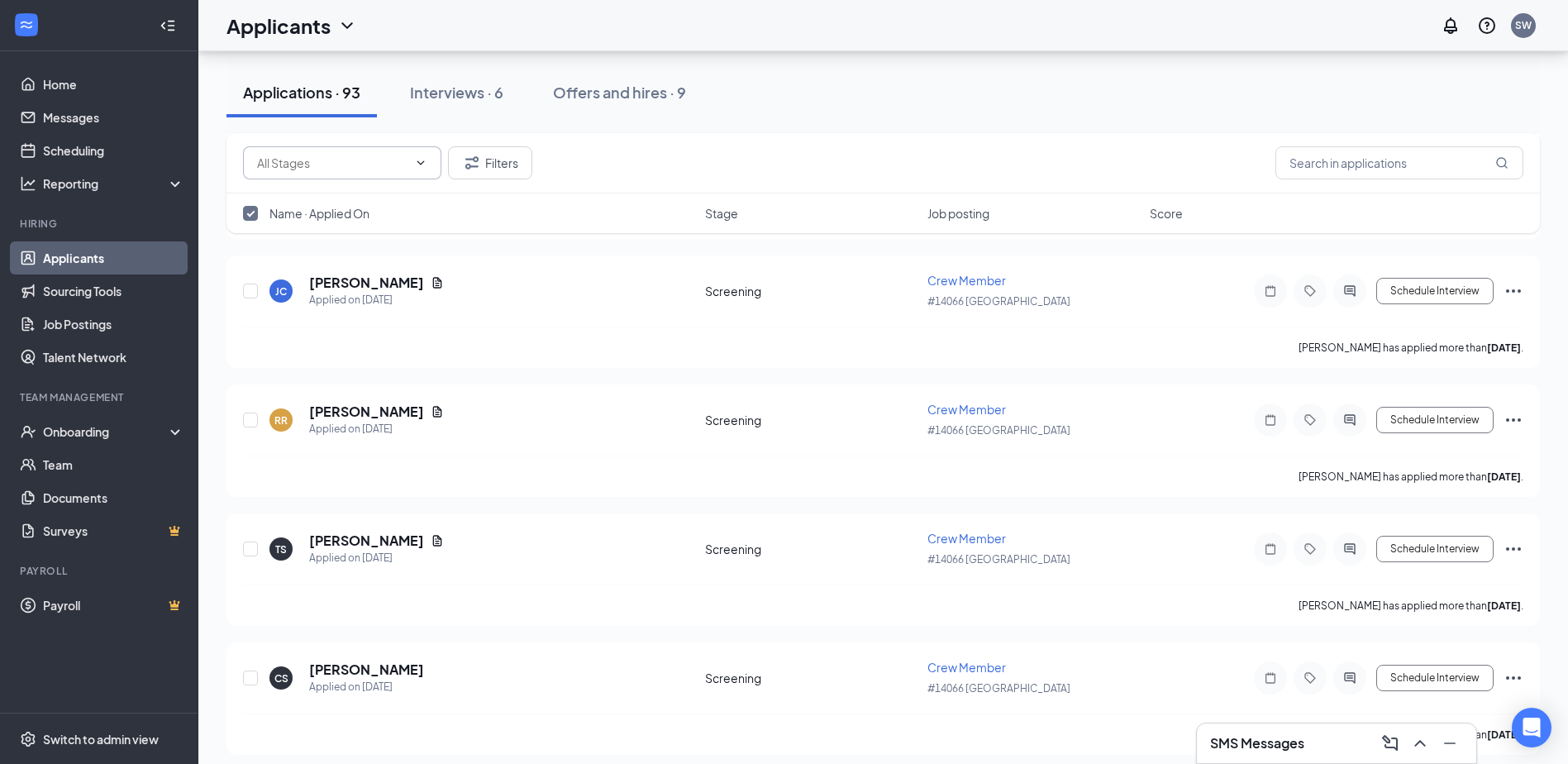
checkbox input "false"
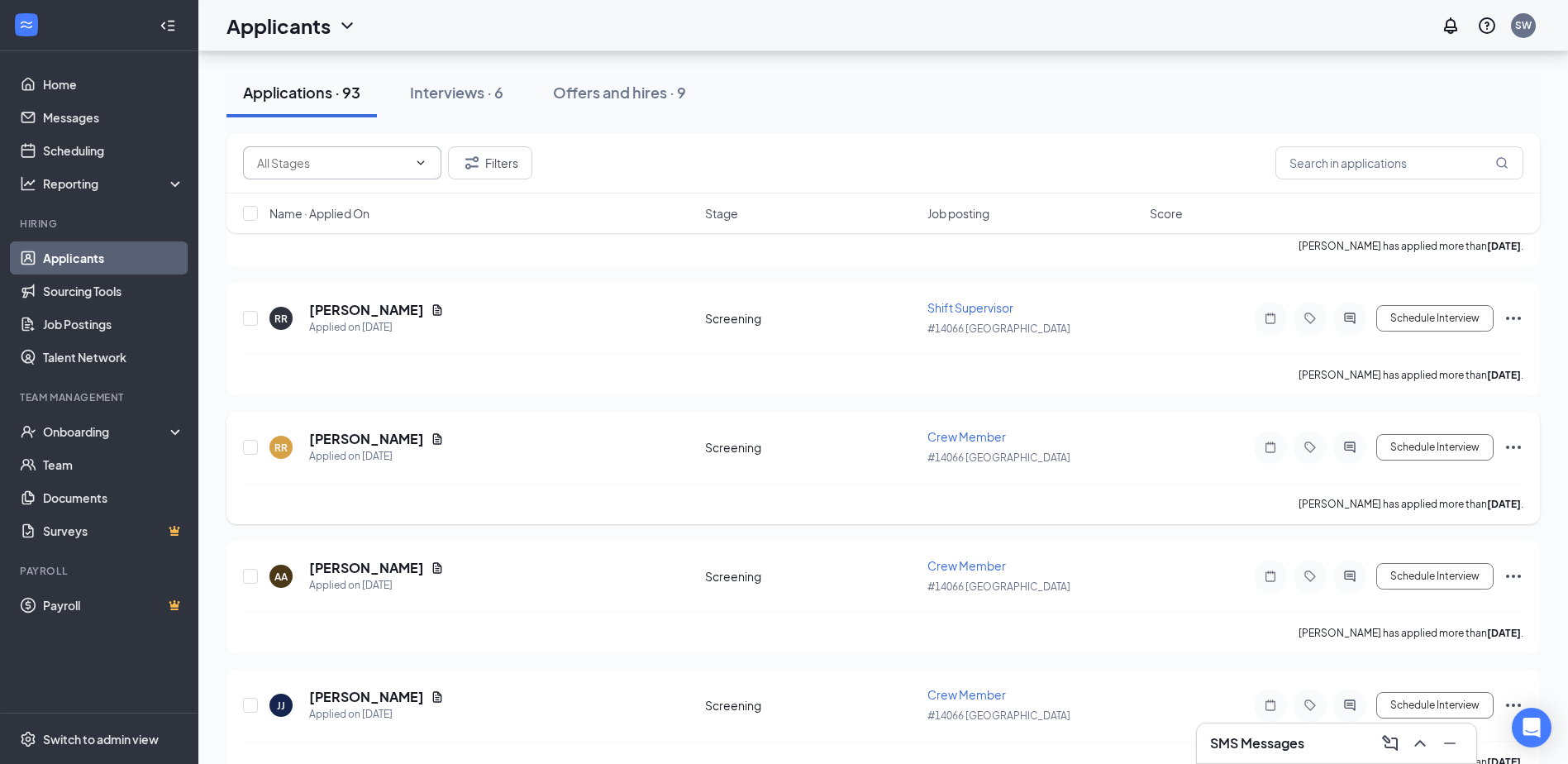
checkbox input "false"
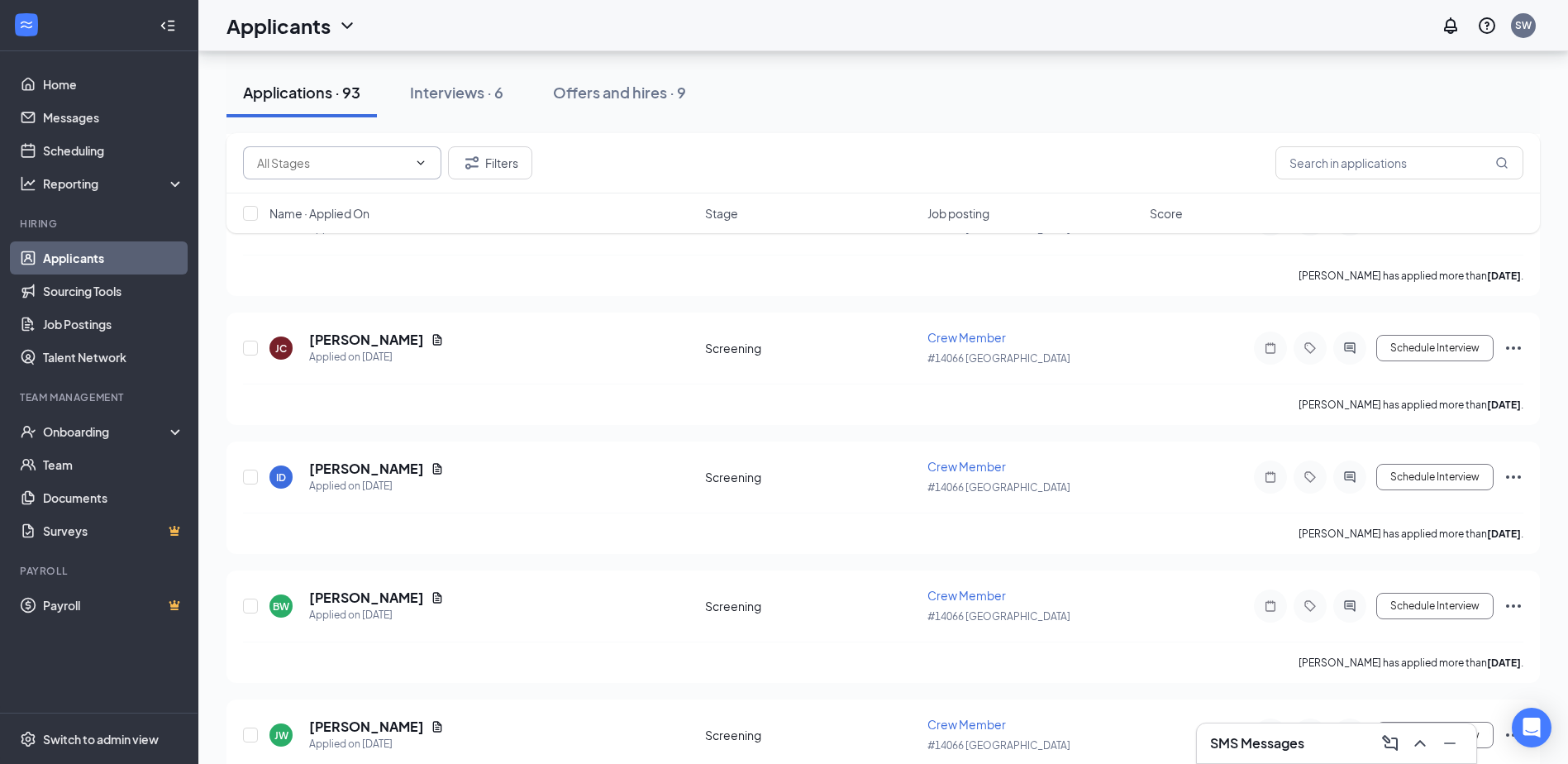
scroll to position [5537, 0]
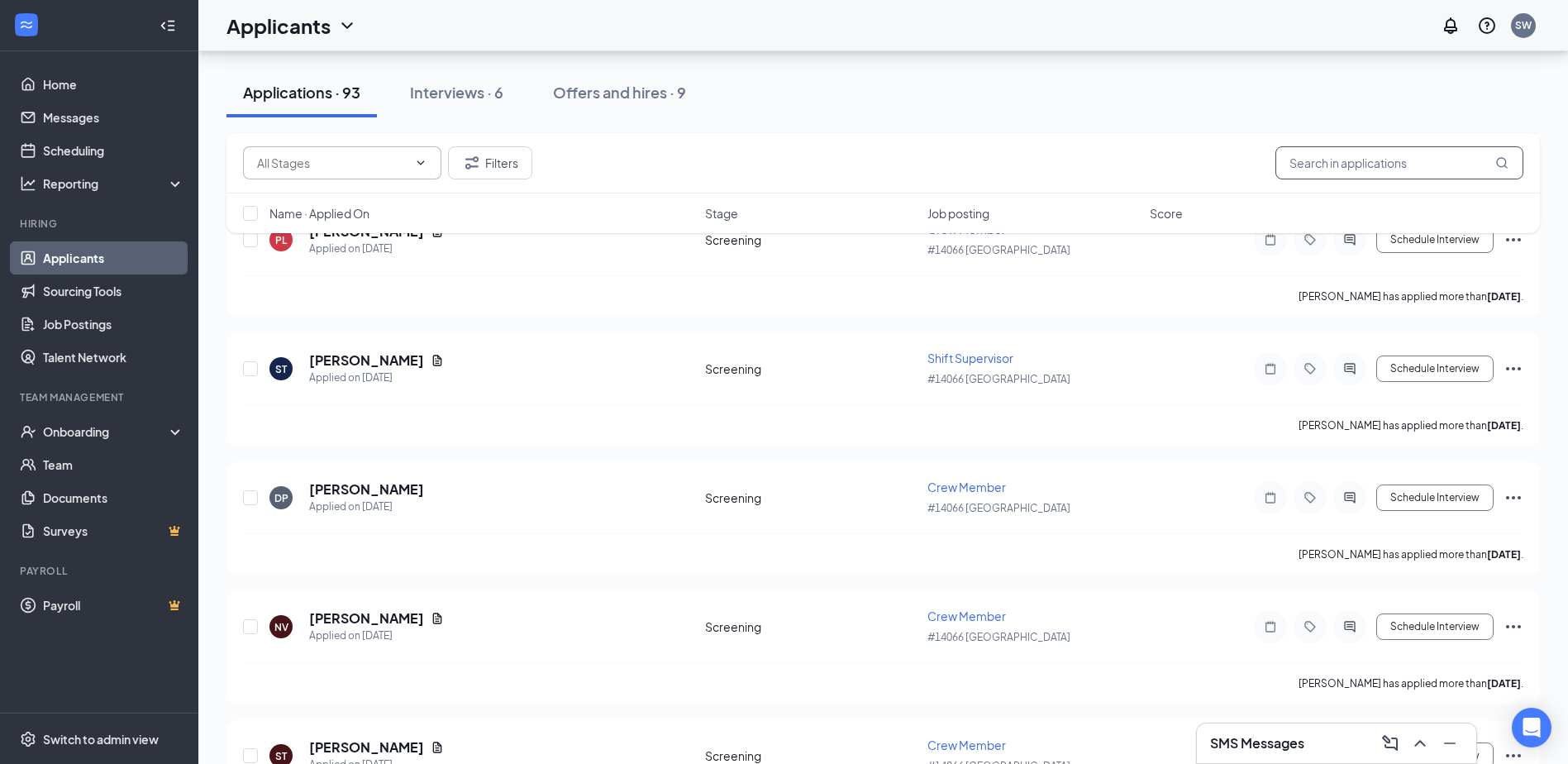
click at [1430, 145] on div "Filters" at bounding box center [883, 163] width 1313 height 60
click at [1422, 161] on input "text" at bounding box center [1399, 163] width 248 height 34
click at [1353, 156] on input "text" at bounding box center [1399, 163] width 248 height 34
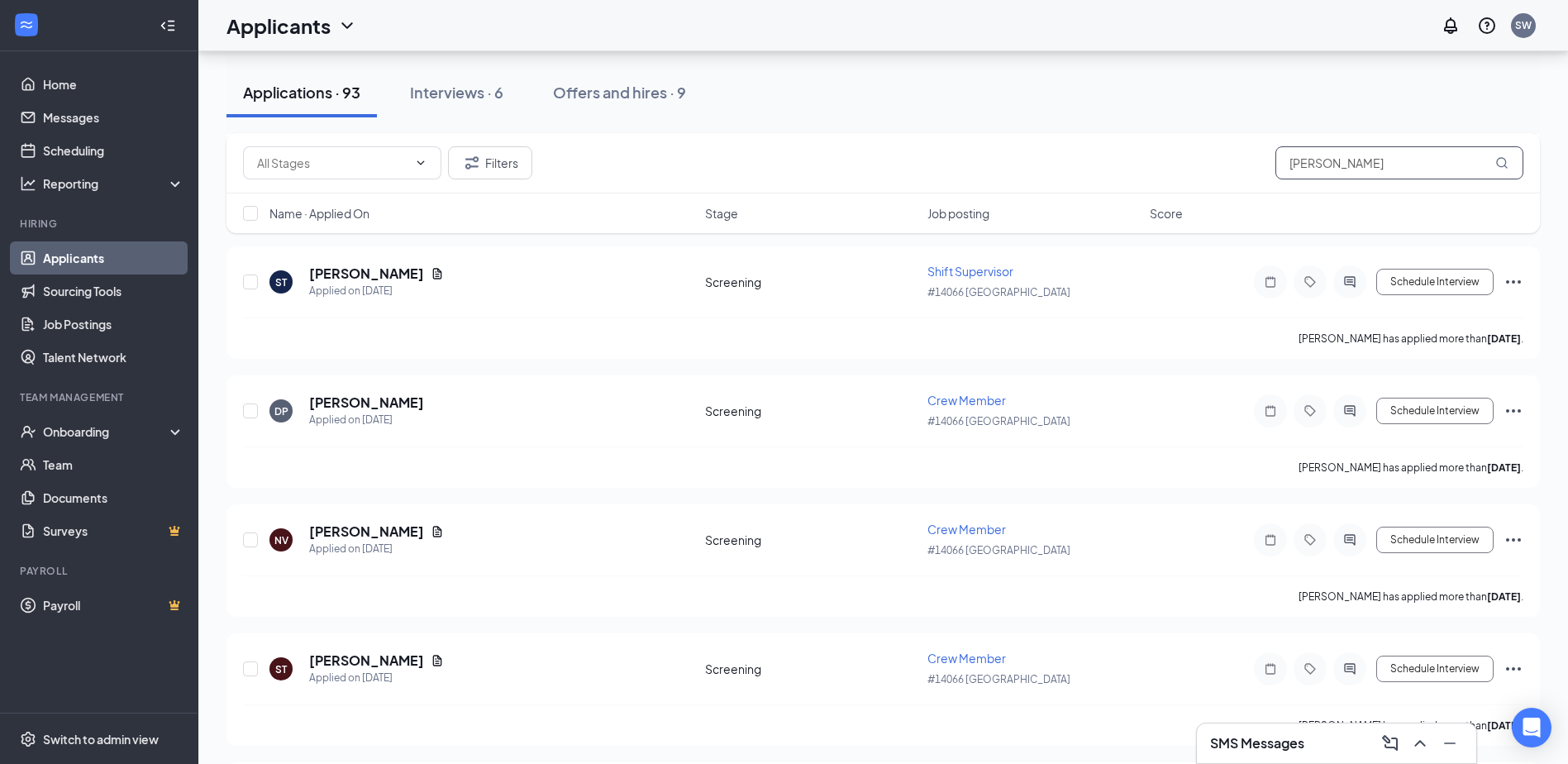
type input "[PERSON_NAME]"
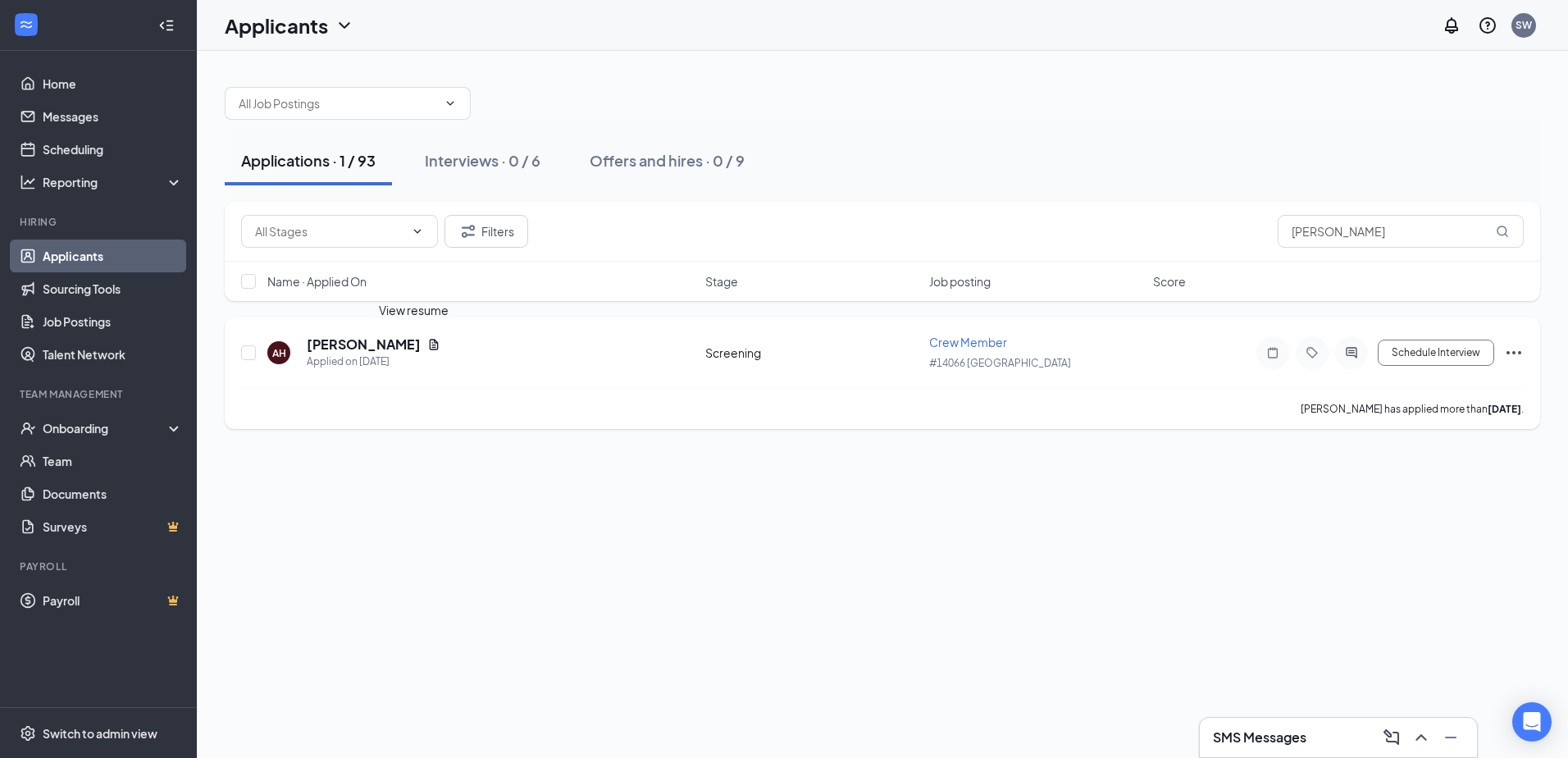
click at [427, 349] on icon "Document" at bounding box center [433, 344] width 13 height 13
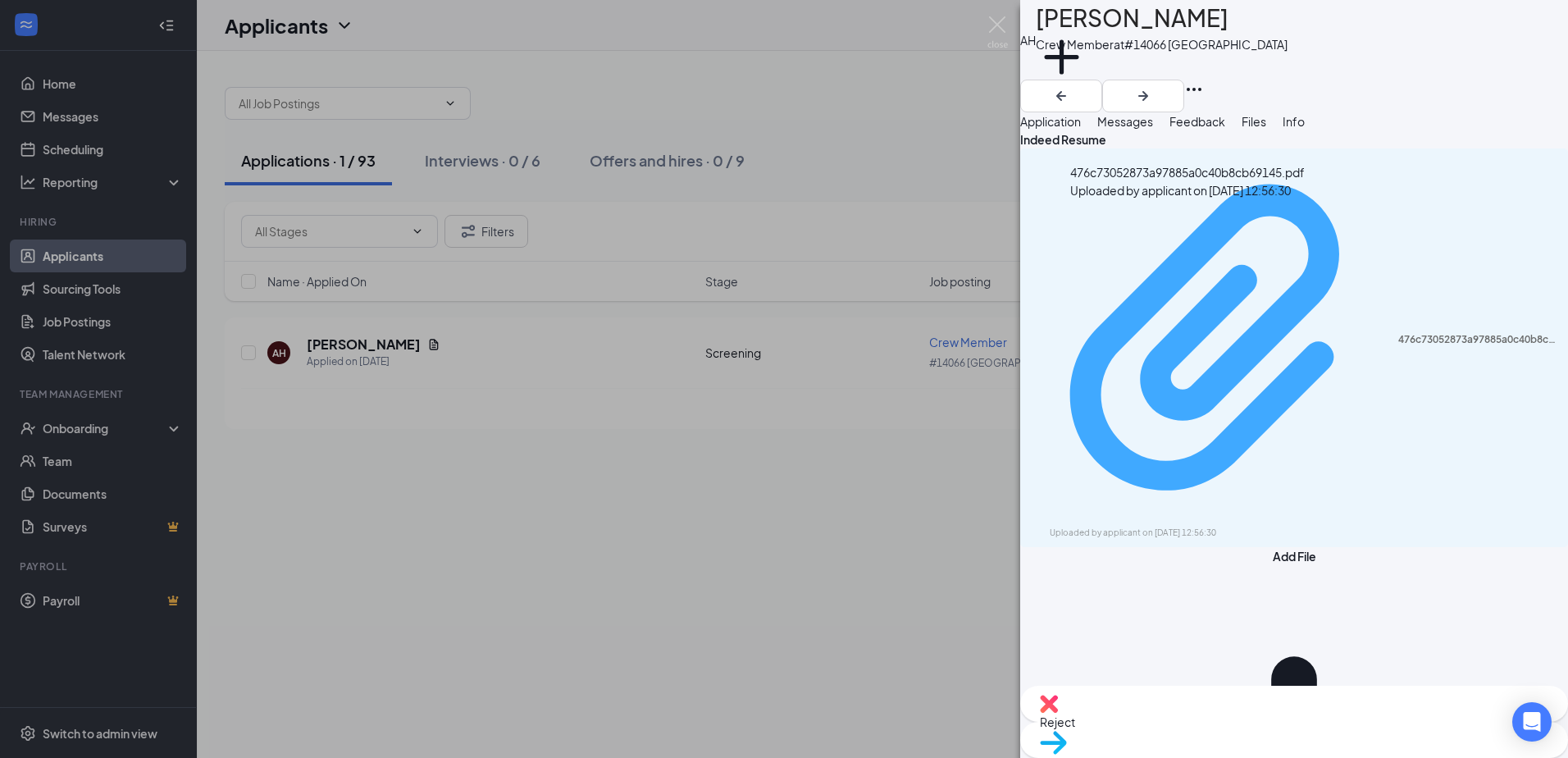
click at [1398, 333] on div "476c73052873a97885a0c40b8cb69145.pdf" at bounding box center [1477, 339] width 160 height 13
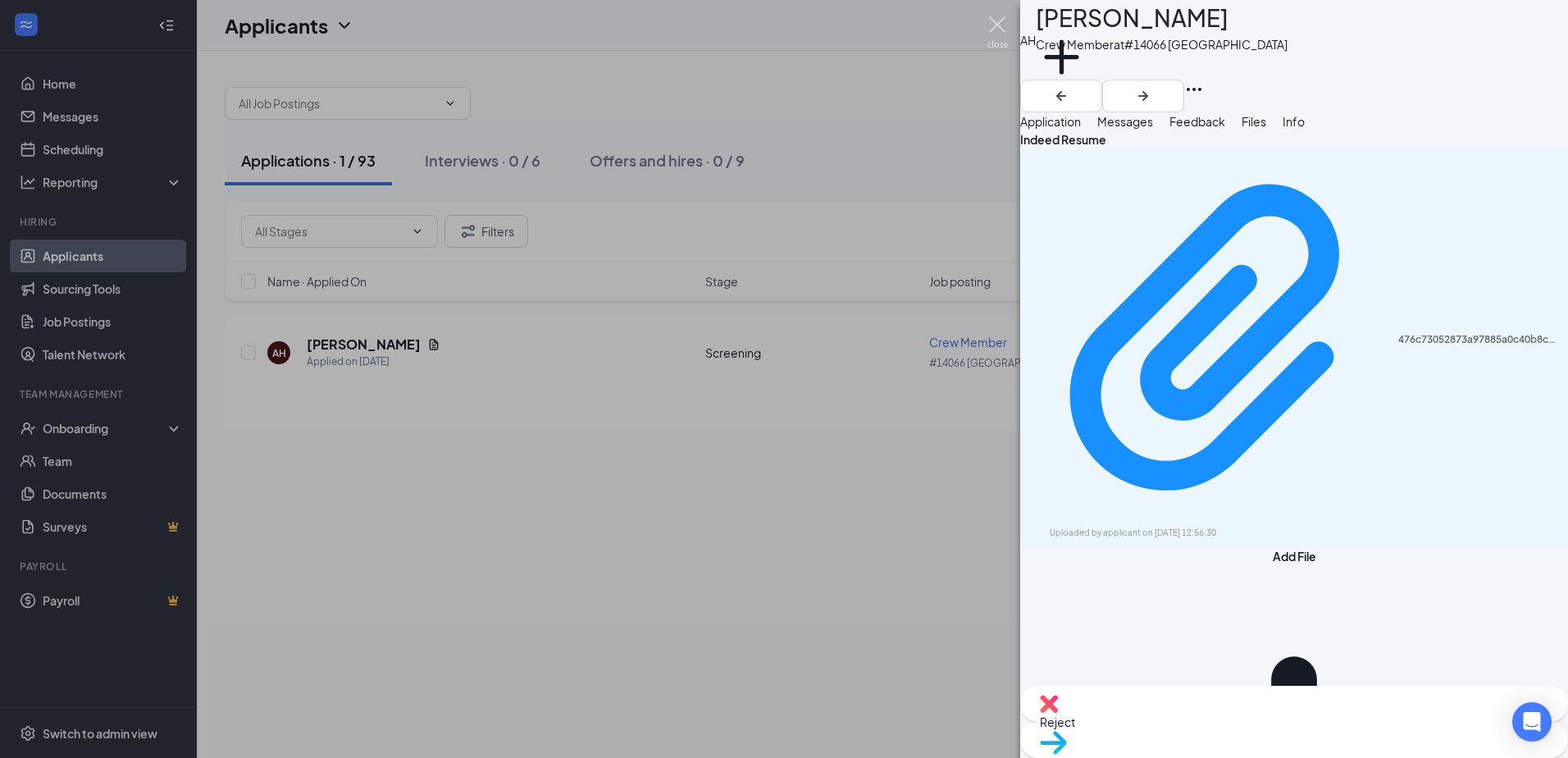
click at [994, 24] on img at bounding box center [997, 32] width 21 height 32
